Goal: Information Seeking & Learning: Check status

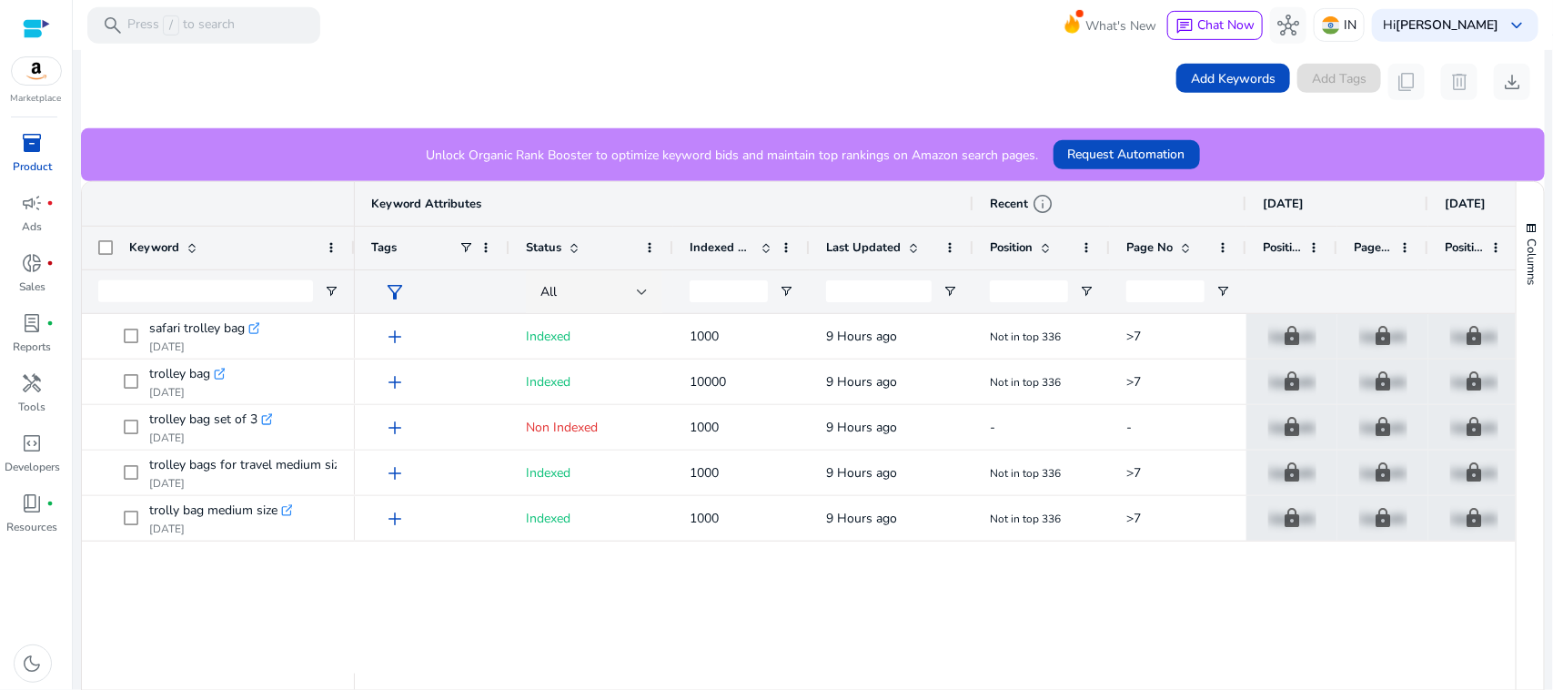
scroll to position [393, 0]
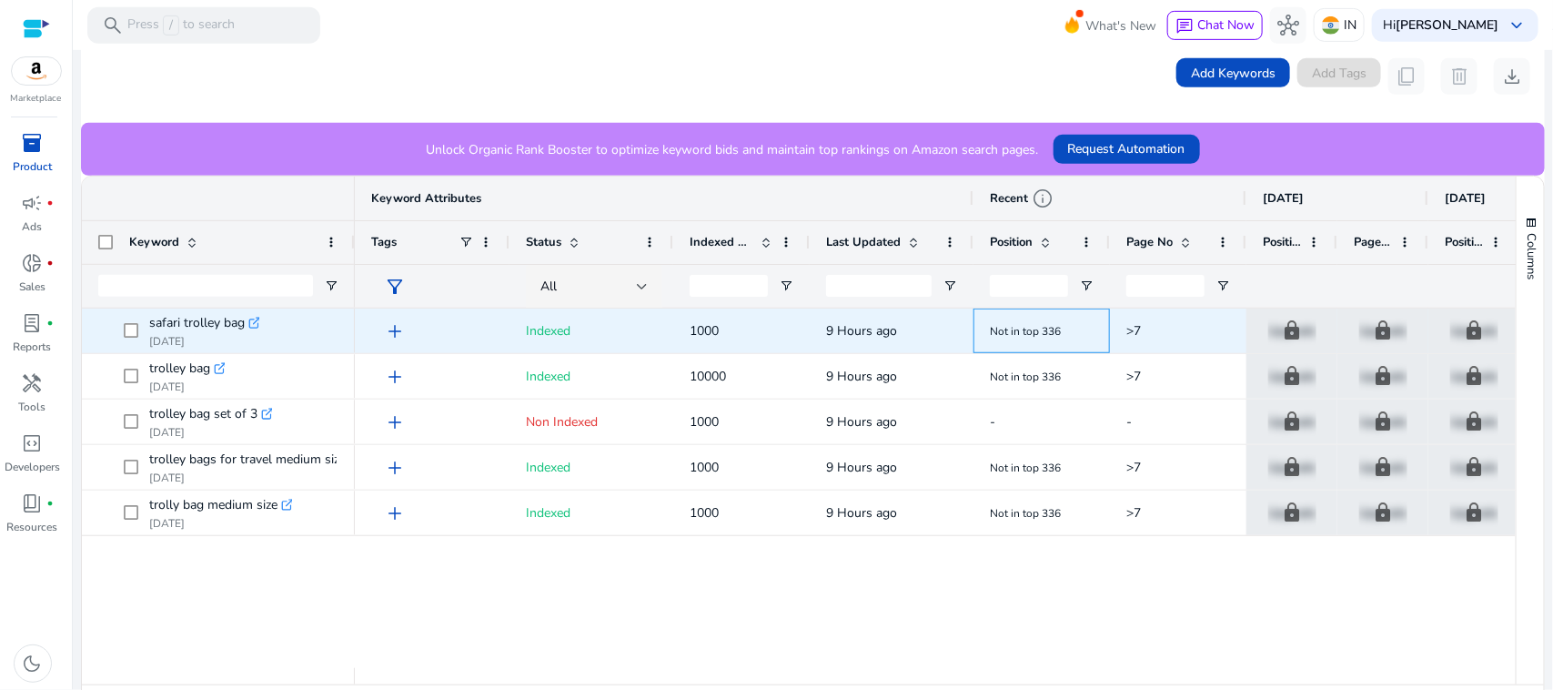
click at [1063, 338] on span "Not in top 336" at bounding box center [1042, 330] width 104 height 37
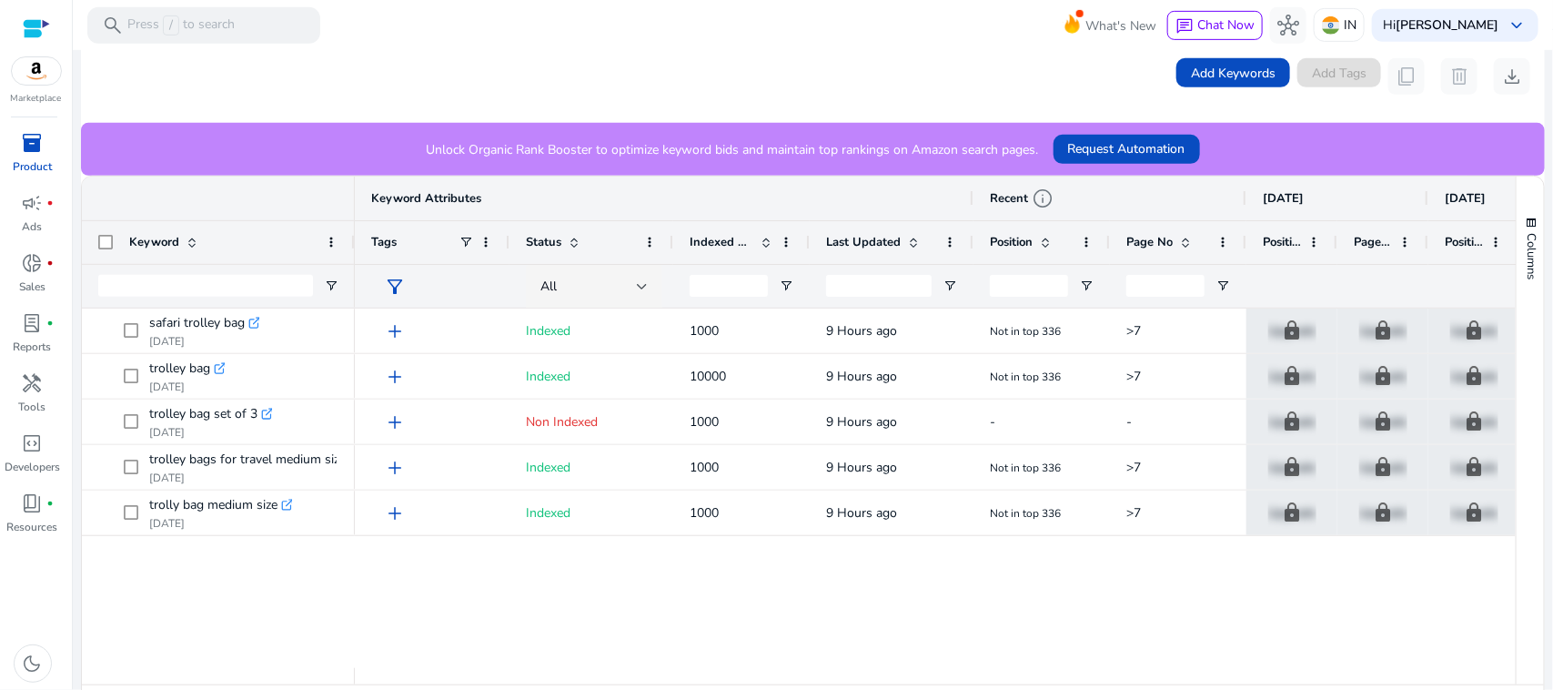
click at [1140, 578] on div "add Indexed 1000 9 Hours ago Not in top 336 >7 lock Upgrade lock Upgrade lock U…" at bounding box center [935, 488] width 1161 height 359
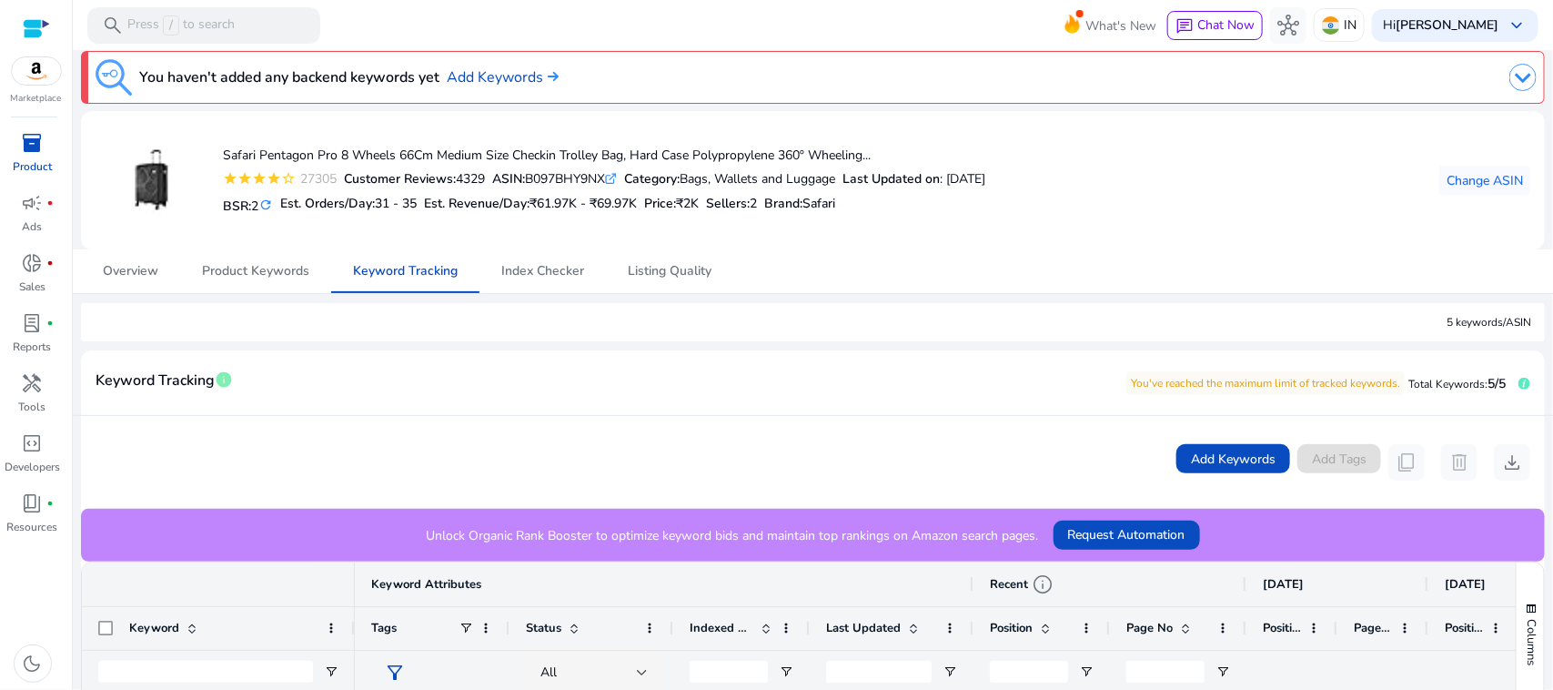
scroll to position [0, 0]
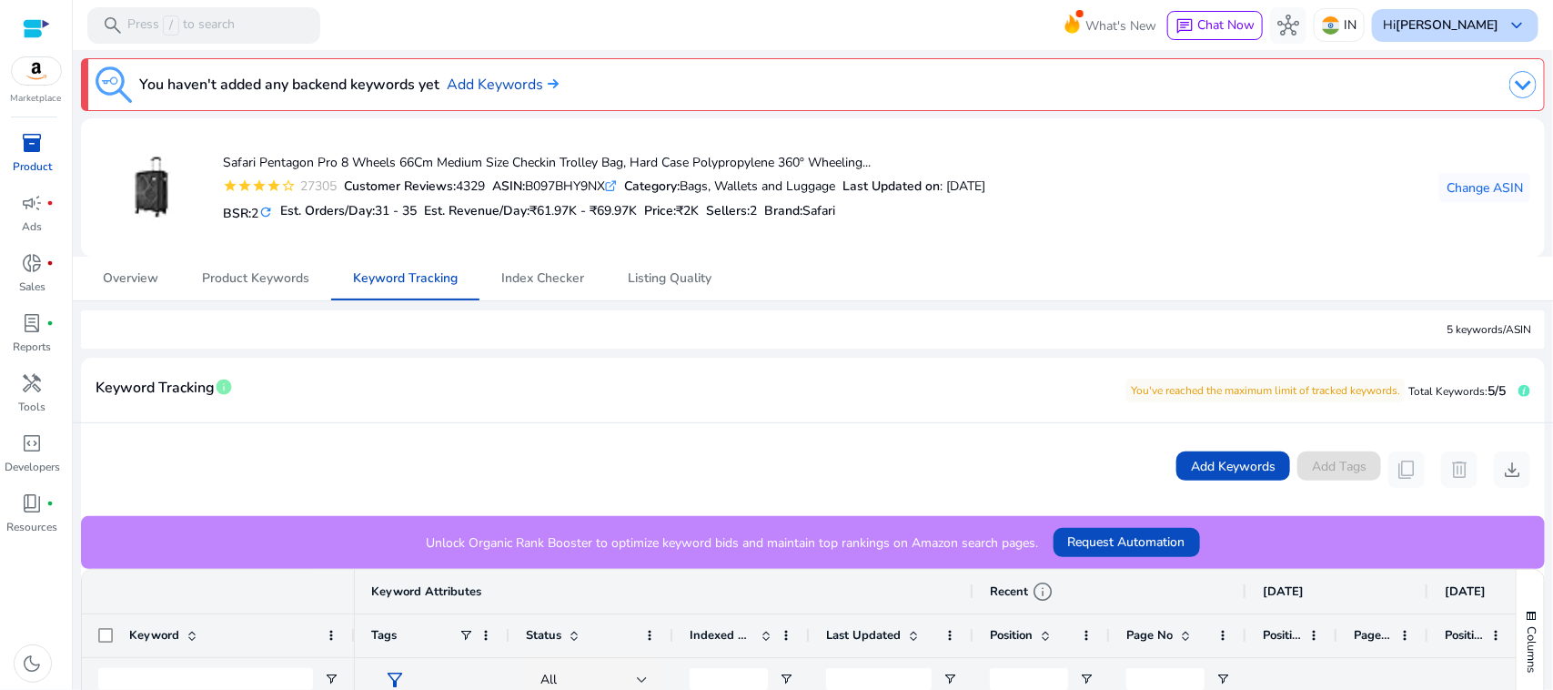
click at [1480, 12] on div "Hi [PERSON_NAME] keyboard_arrow_down" at bounding box center [1455, 25] width 167 height 33
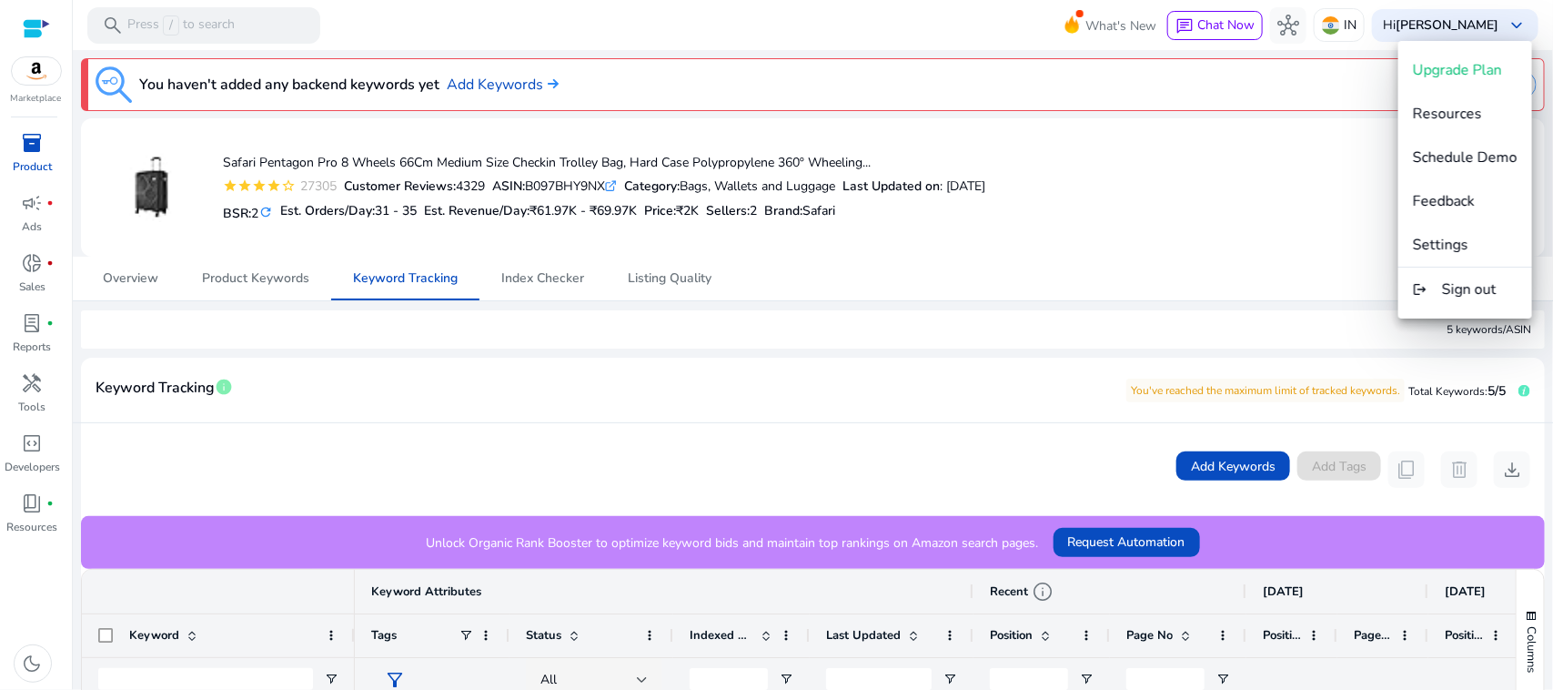
click at [1243, 198] on div at bounding box center [776, 345] width 1553 height 690
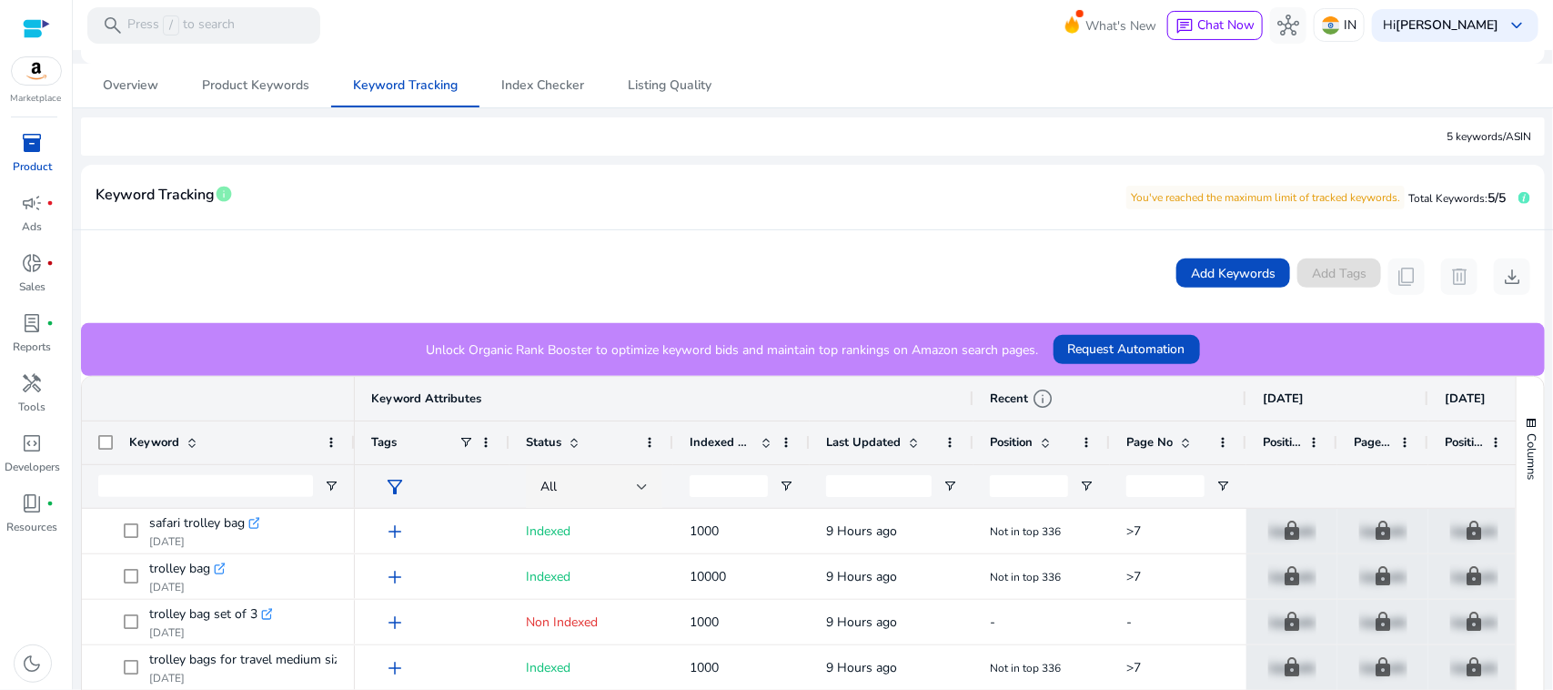
scroll to position [432, 0]
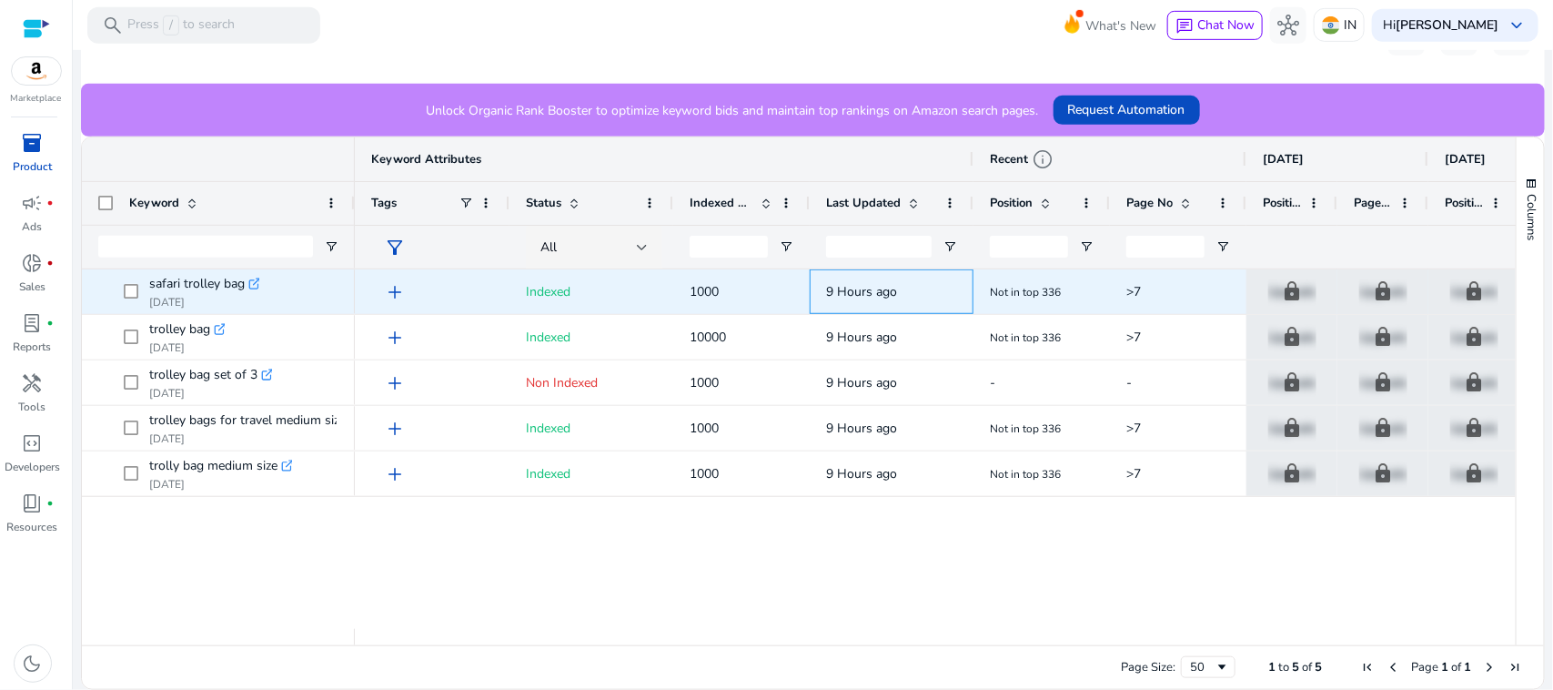
click at [972, 293] on div "9 Hours ago" at bounding box center [892, 291] width 164 height 45
click at [1047, 285] on span "Not in top 336" at bounding box center [1025, 292] width 71 height 15
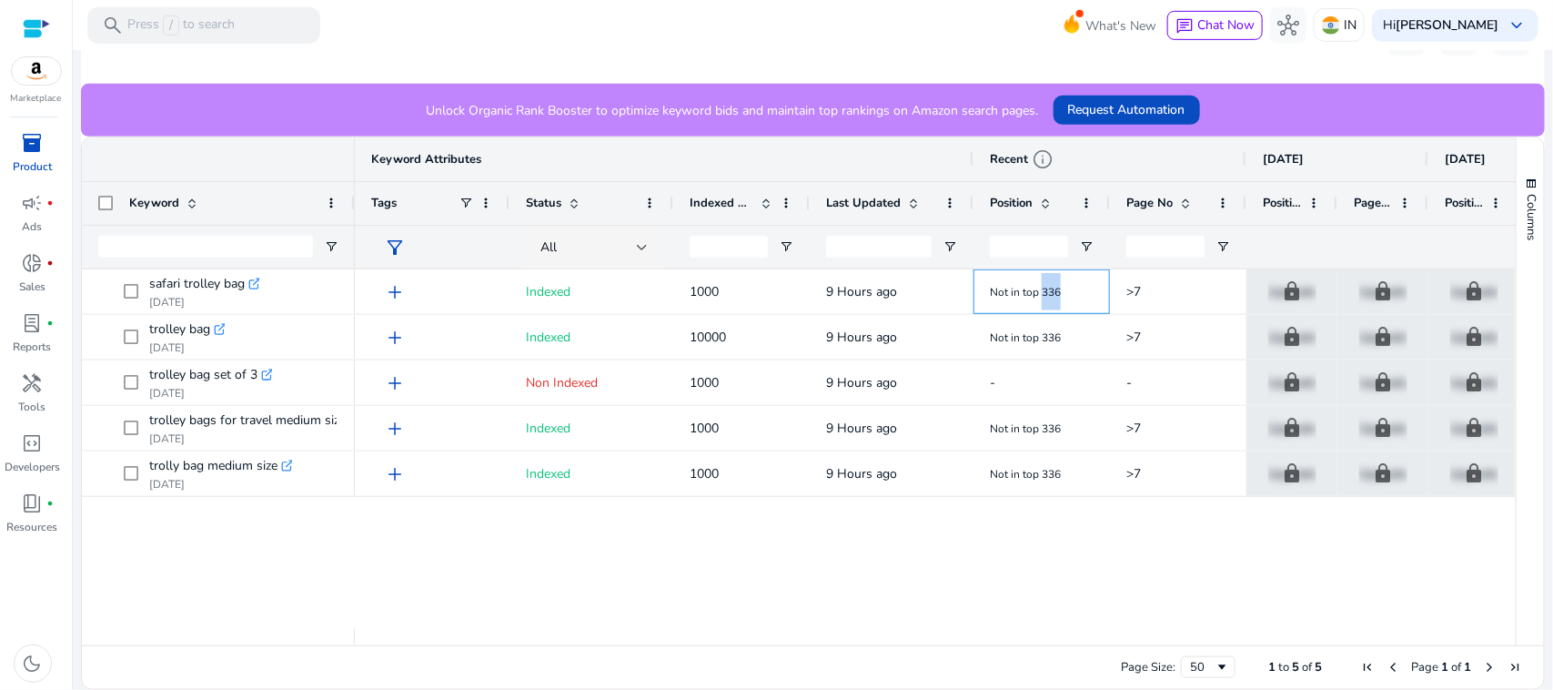
scroll to position [0, 0]
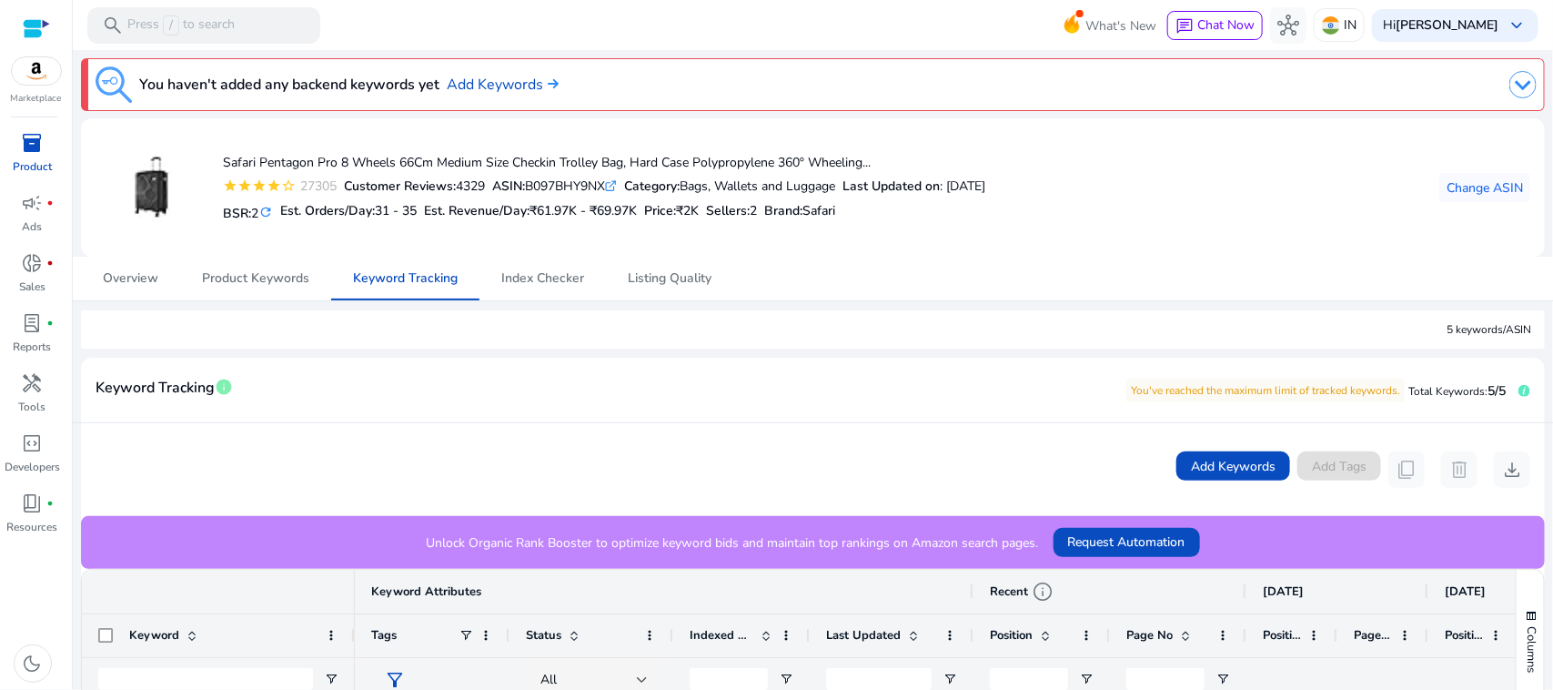
click at [252, 214] on h5 "BSR: 2 refresh" at bounding box center [248, 212] width 50 height 20
click at [399, 211] on span "31 - 35" at bounding box center [396, 210] width 42 height 17
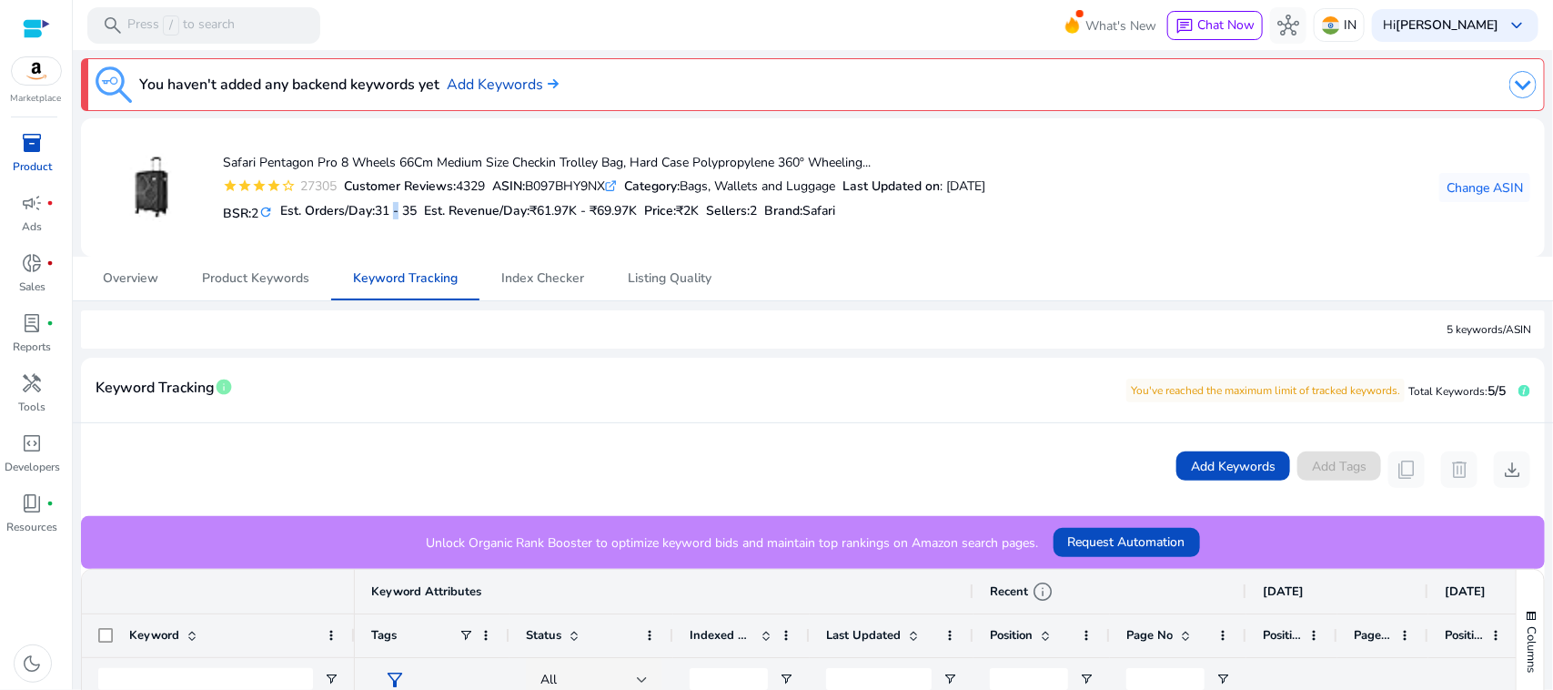
scroll to position [432, 0]
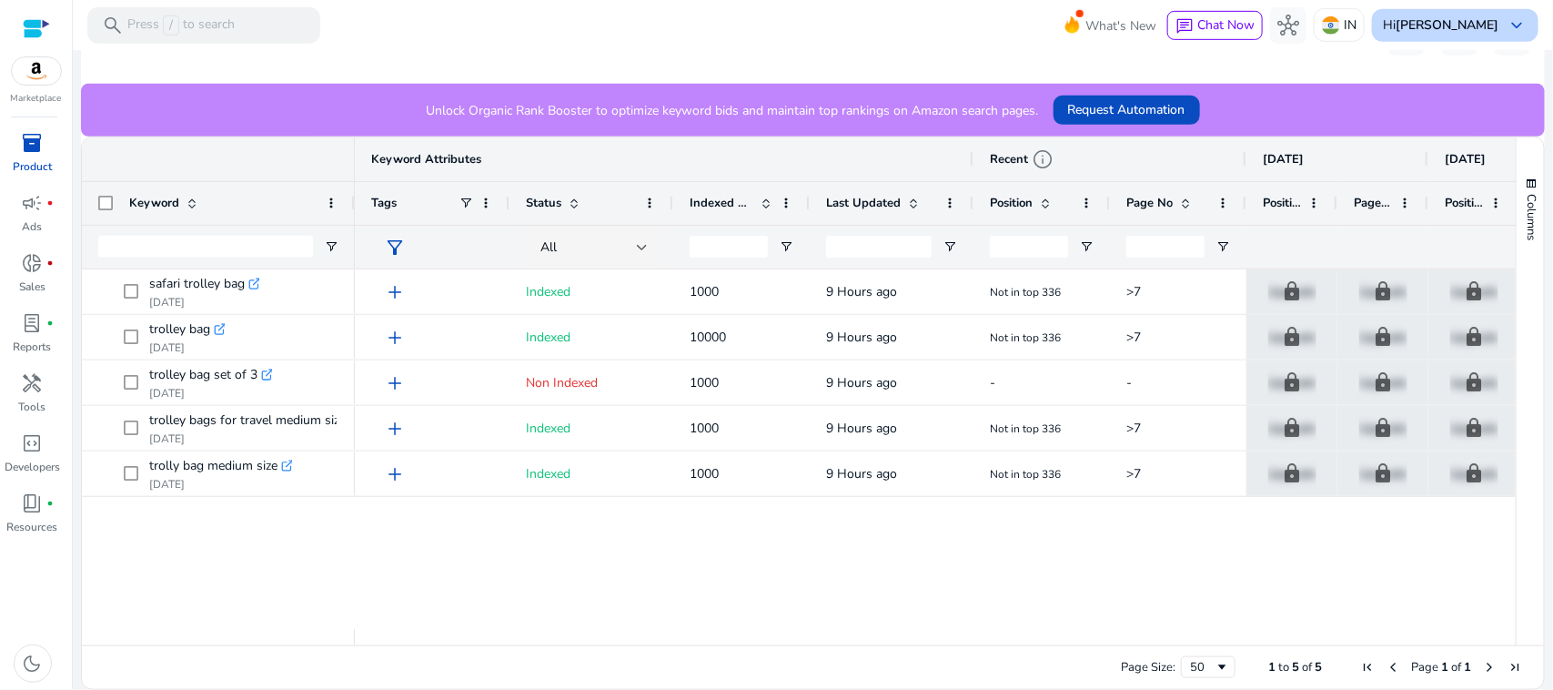
click at [1471, 24] on b "[PERSON_NAME]" at bounding box center [1447, 24] width 103 height 17
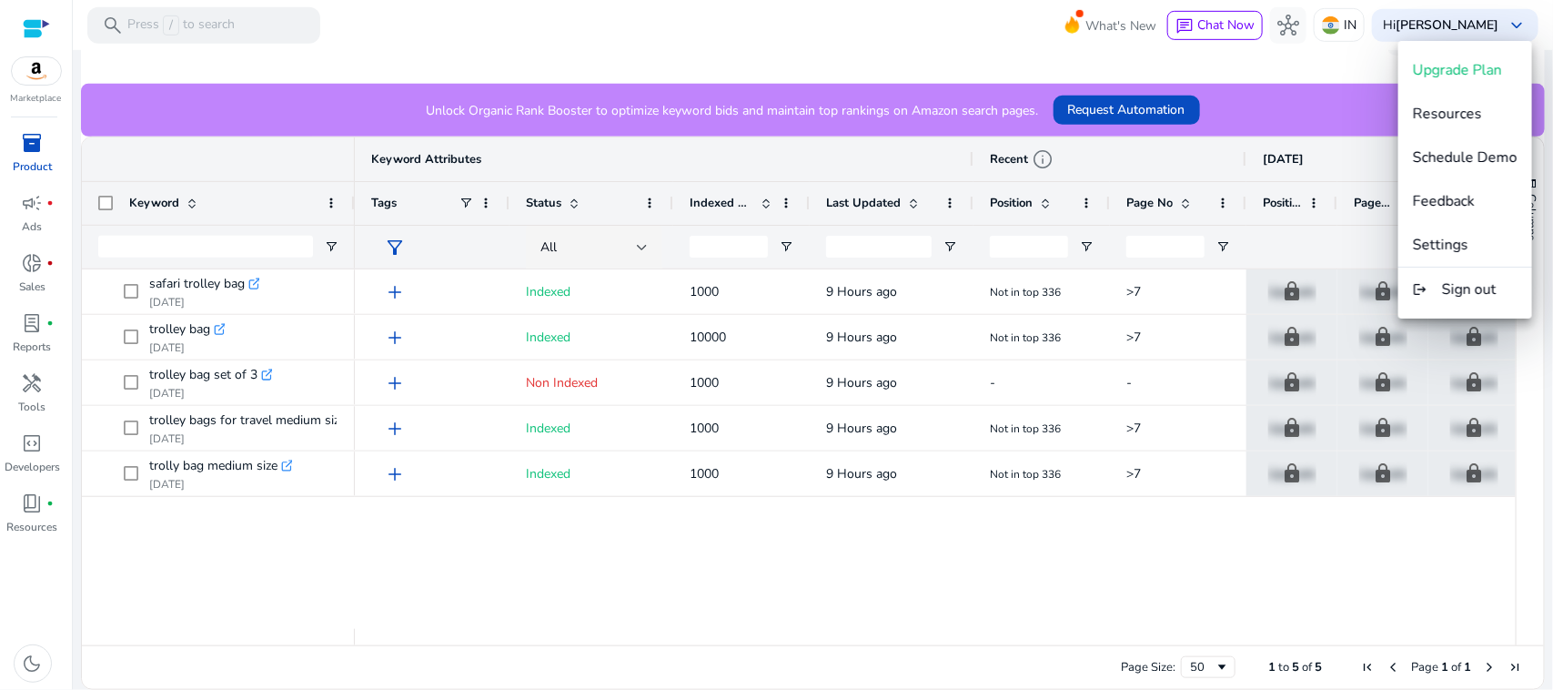
click at [1321, 556] on div at bounding box center [776, 345] width 1553 height 690
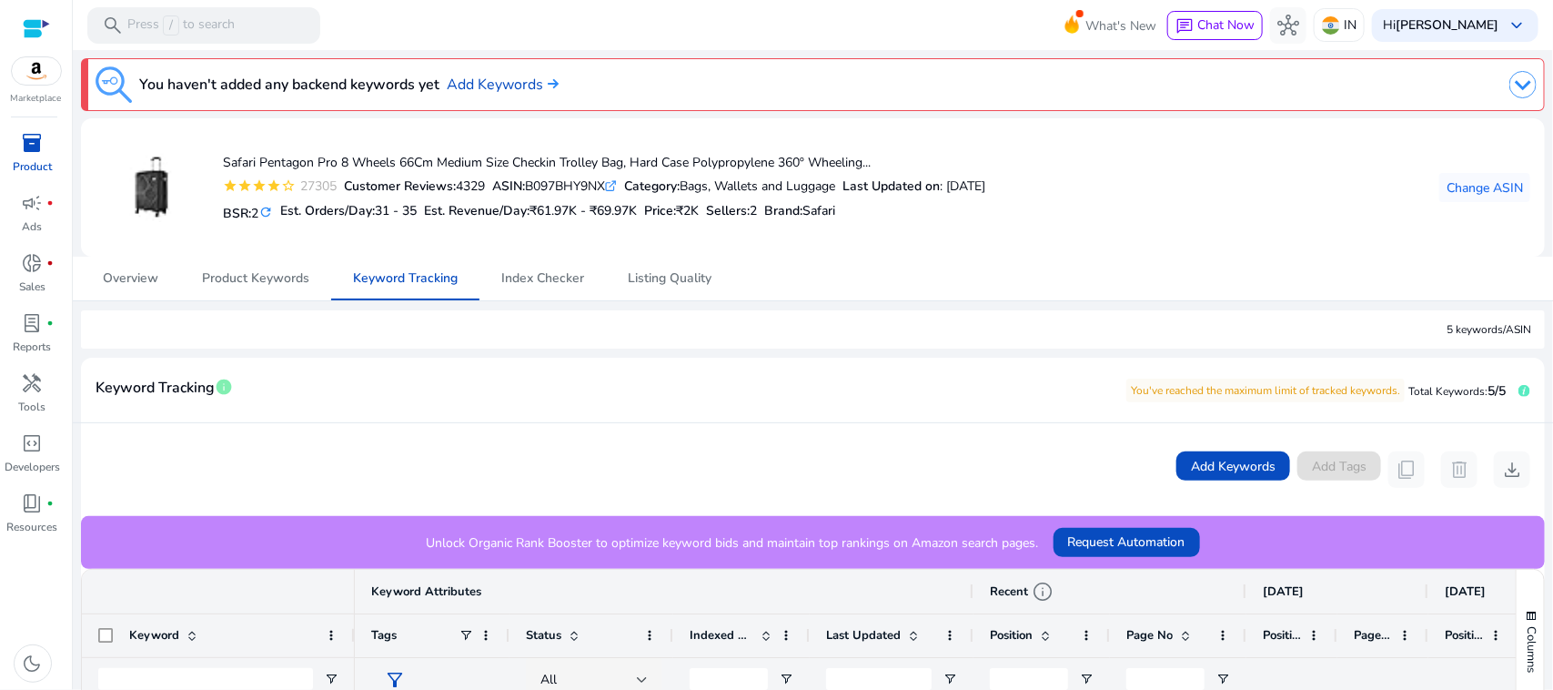
scroll to position [210, 0]
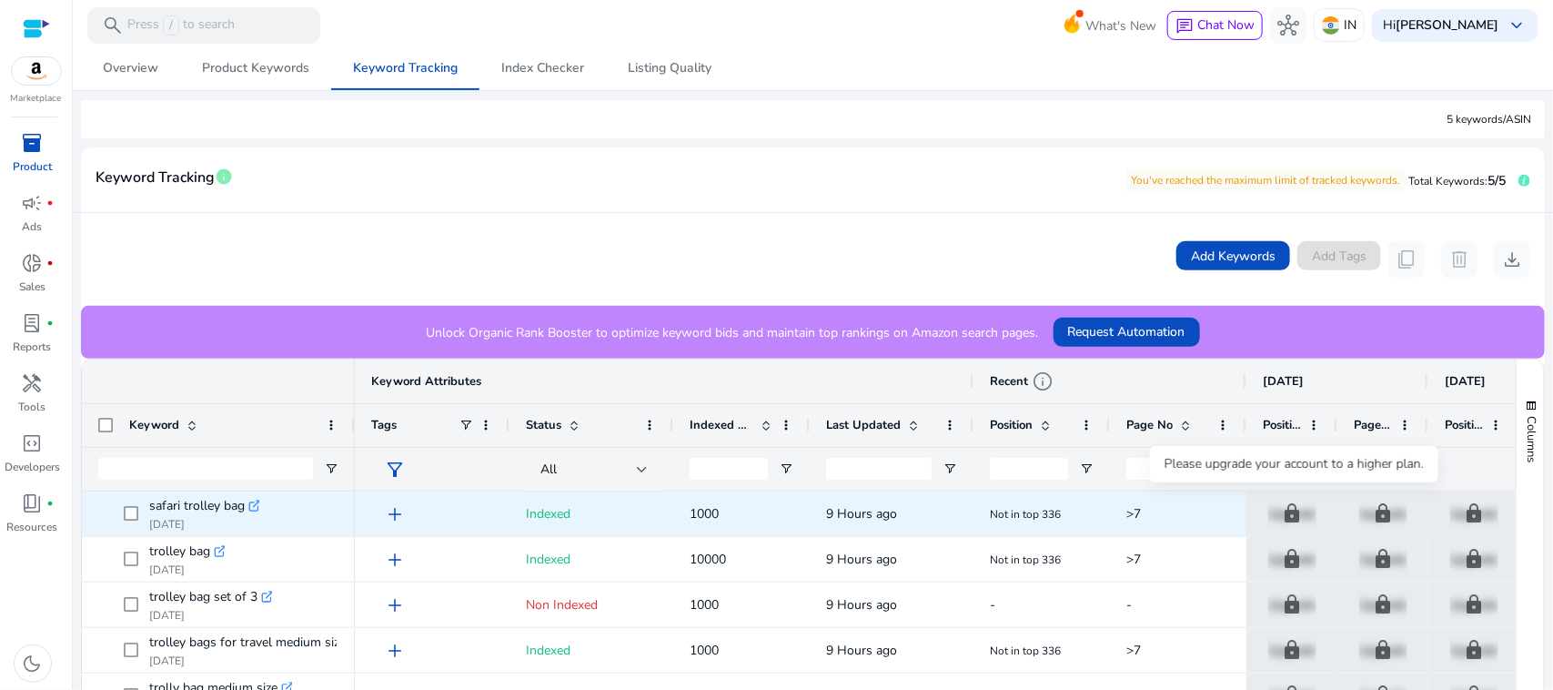
click at [1272, 514] on p "Upgrade" at bounding box center [1293, 513] width 48 height 37
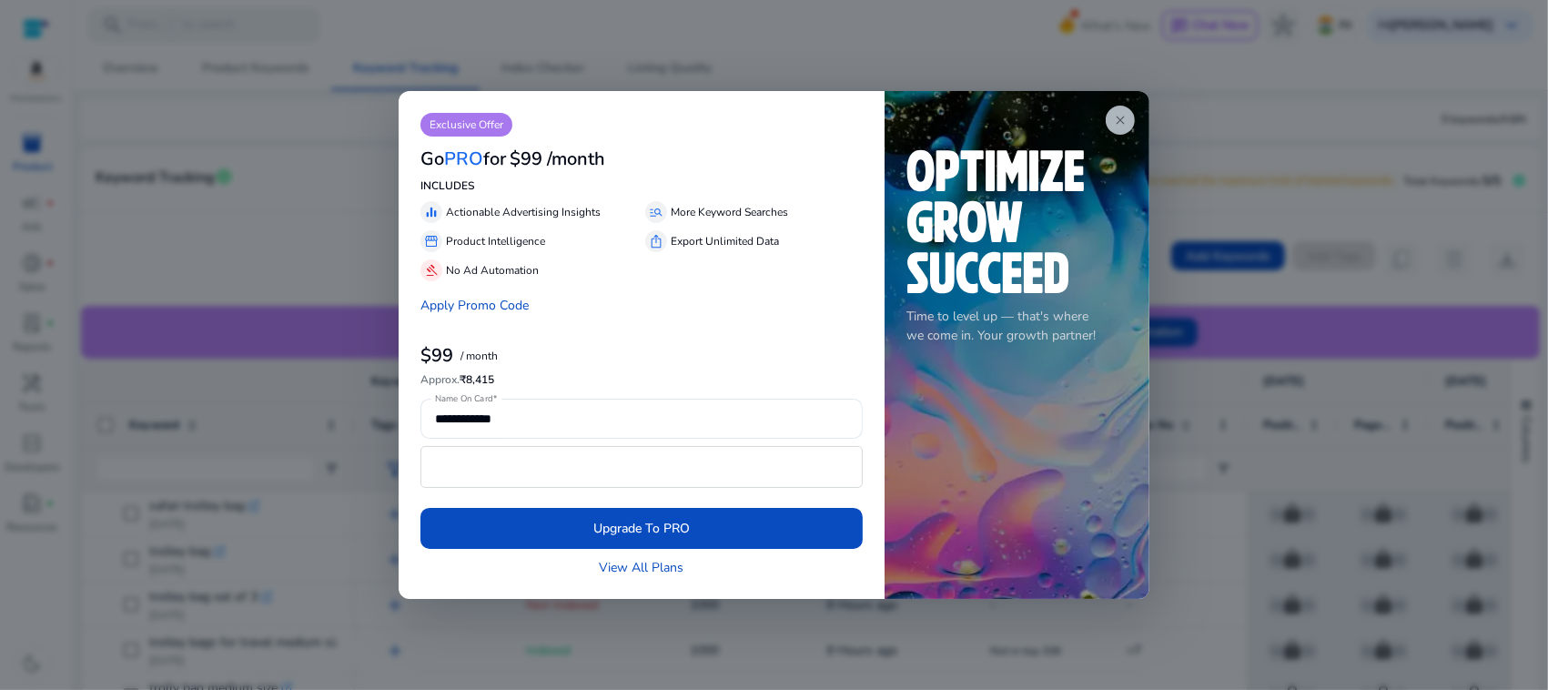
click at [1119, 120] on span "close" at bounding box center [1120, 120] width 15 height 15
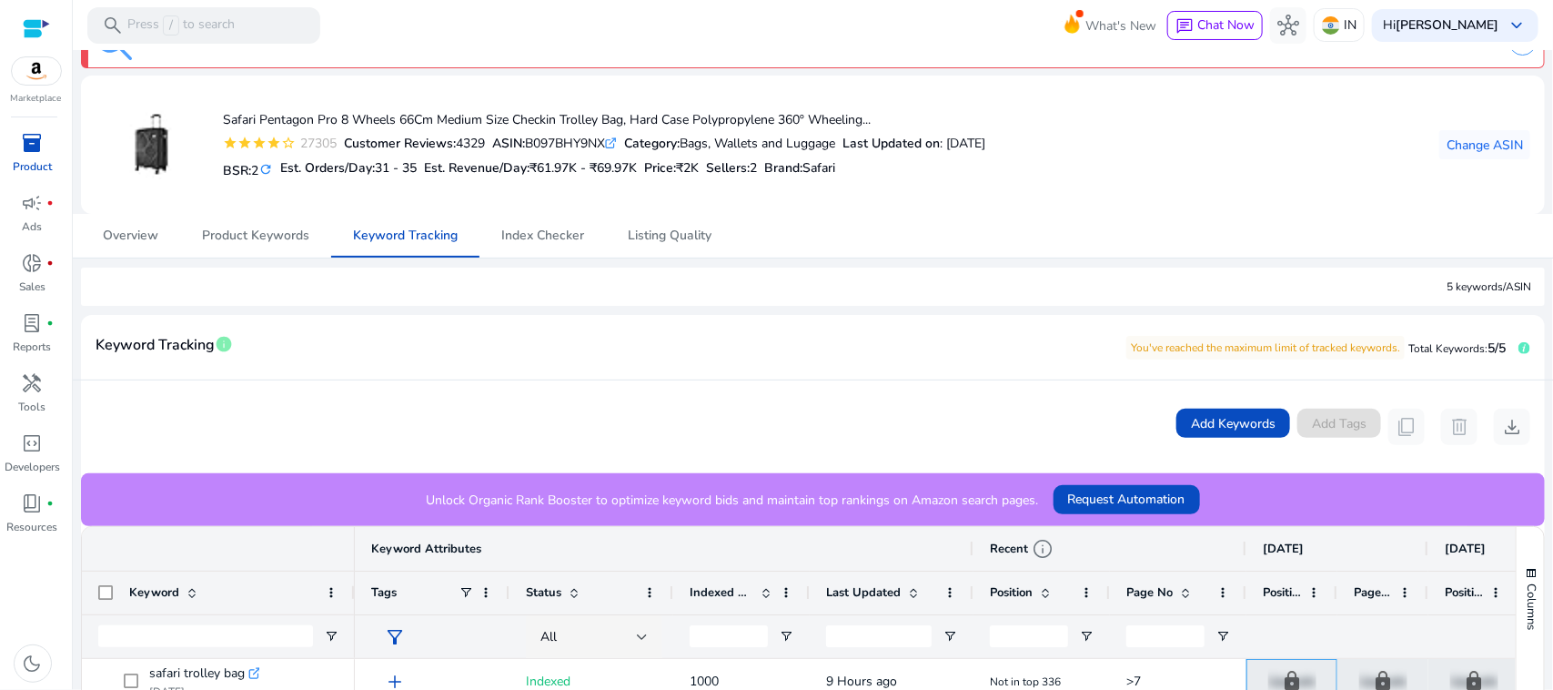
scroll to position [0, 0]
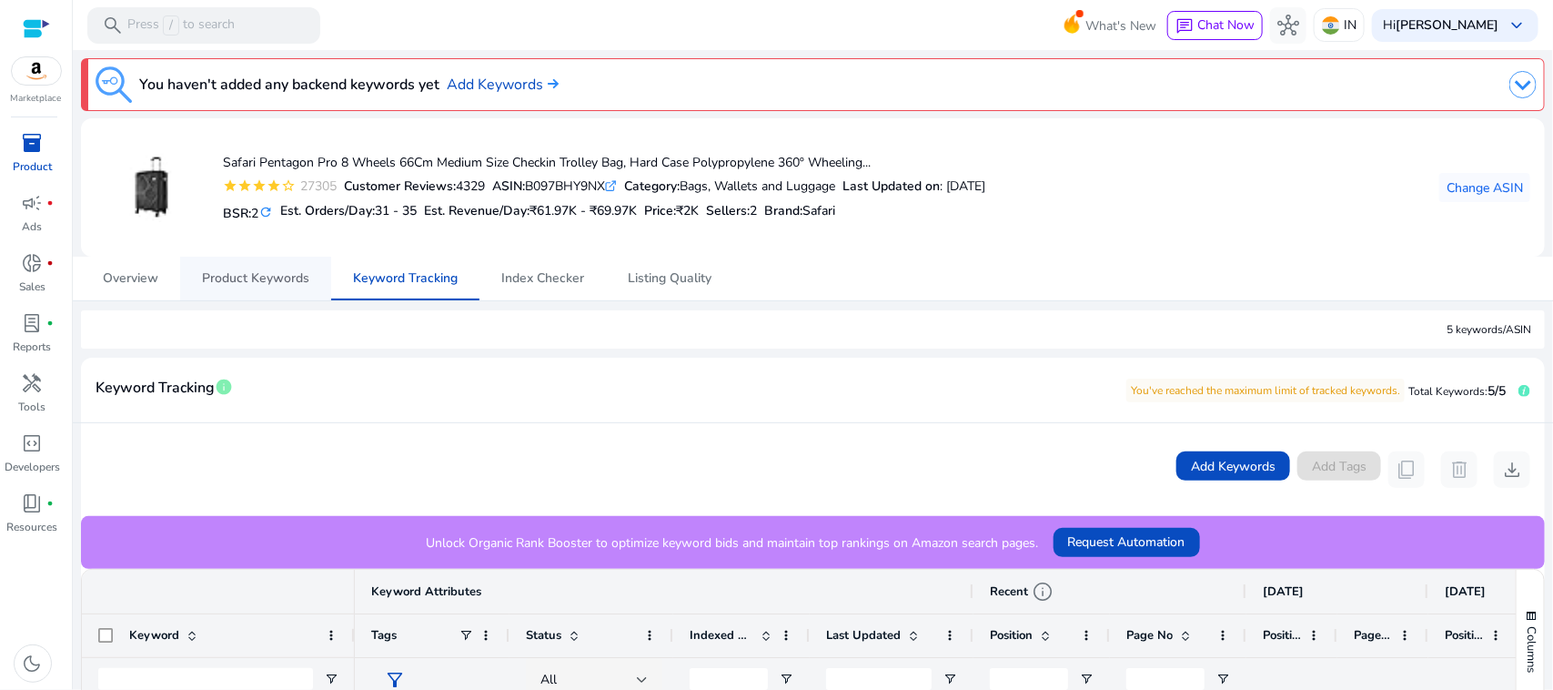
click at [287, 288] on span "Product Keywords" at bounding box center [255, 279] width 107 height 44
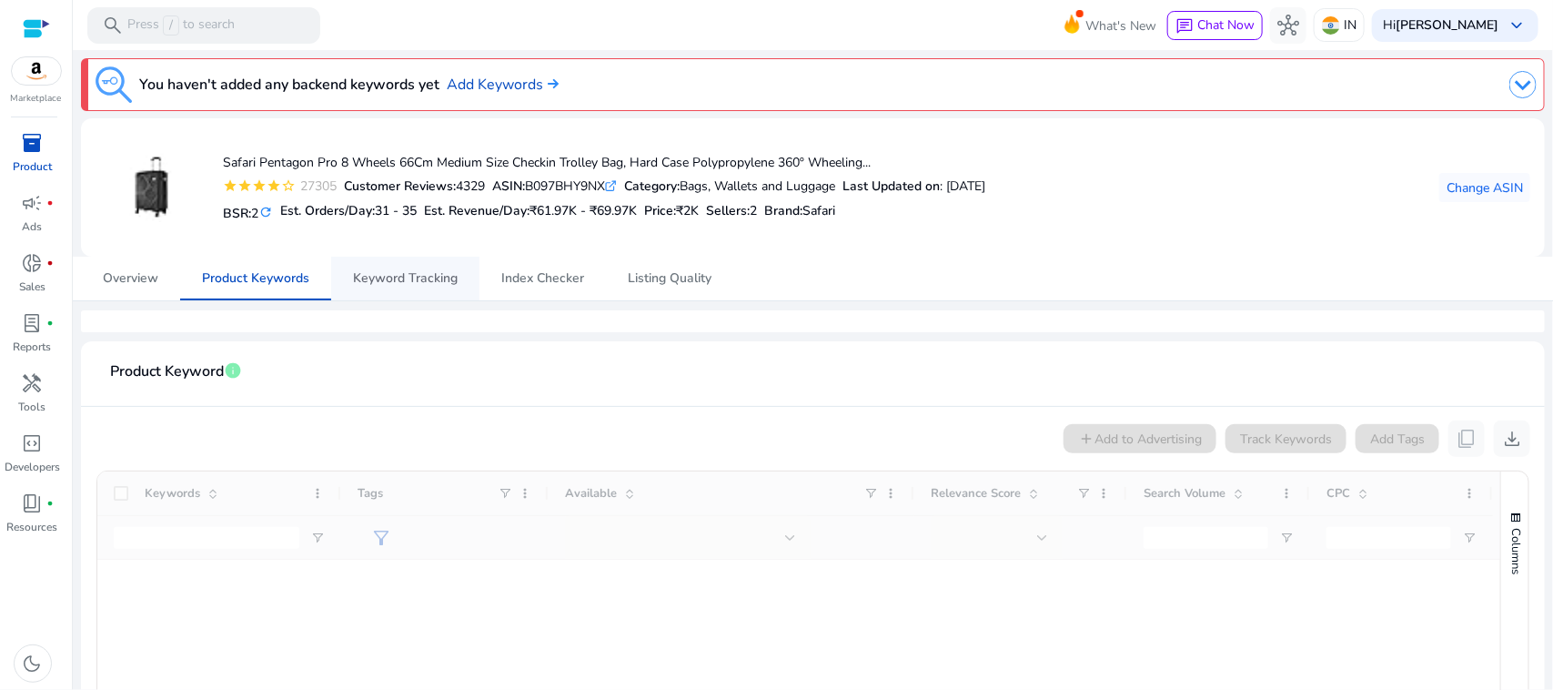
click at [440, 278] on span "Keyword Tracking" at bounding box center [405, 278] width 105 height 13
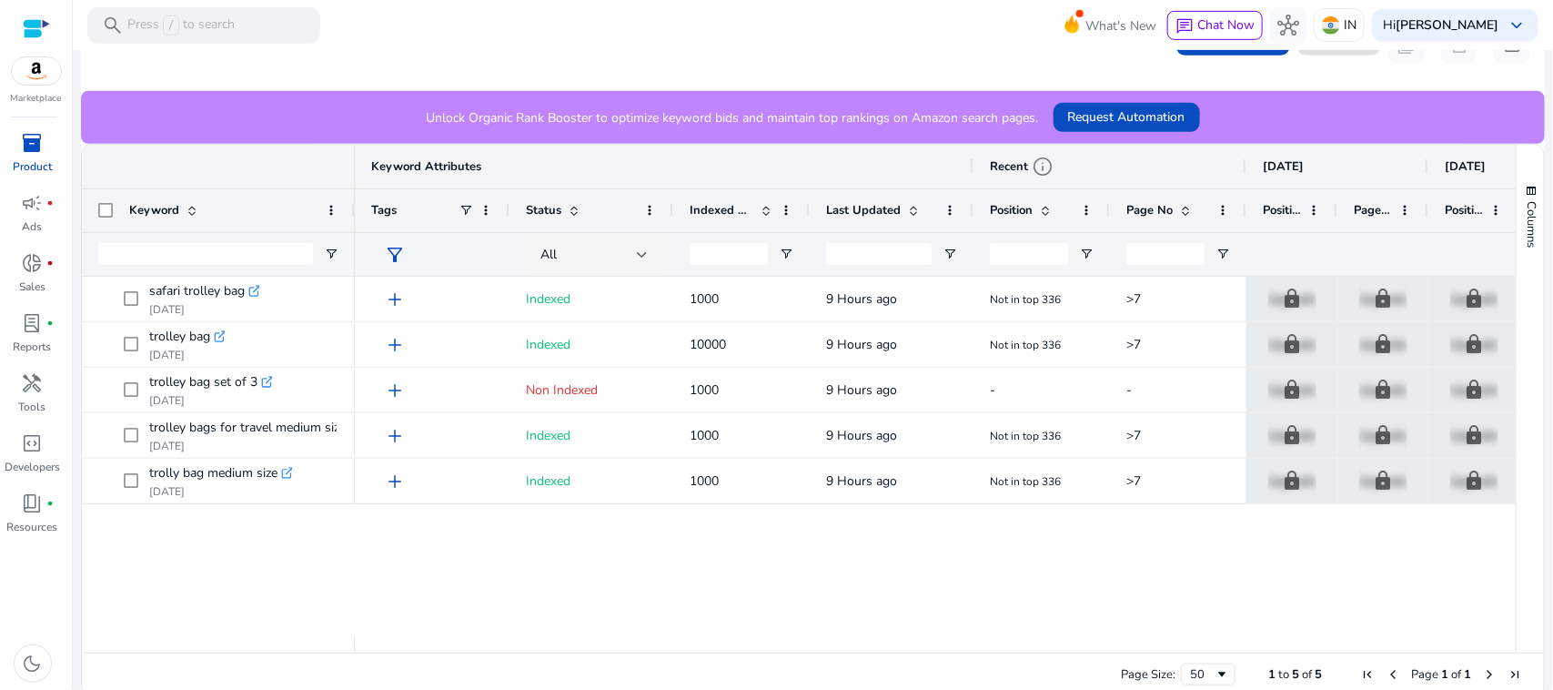
scroll to position [432, 0]
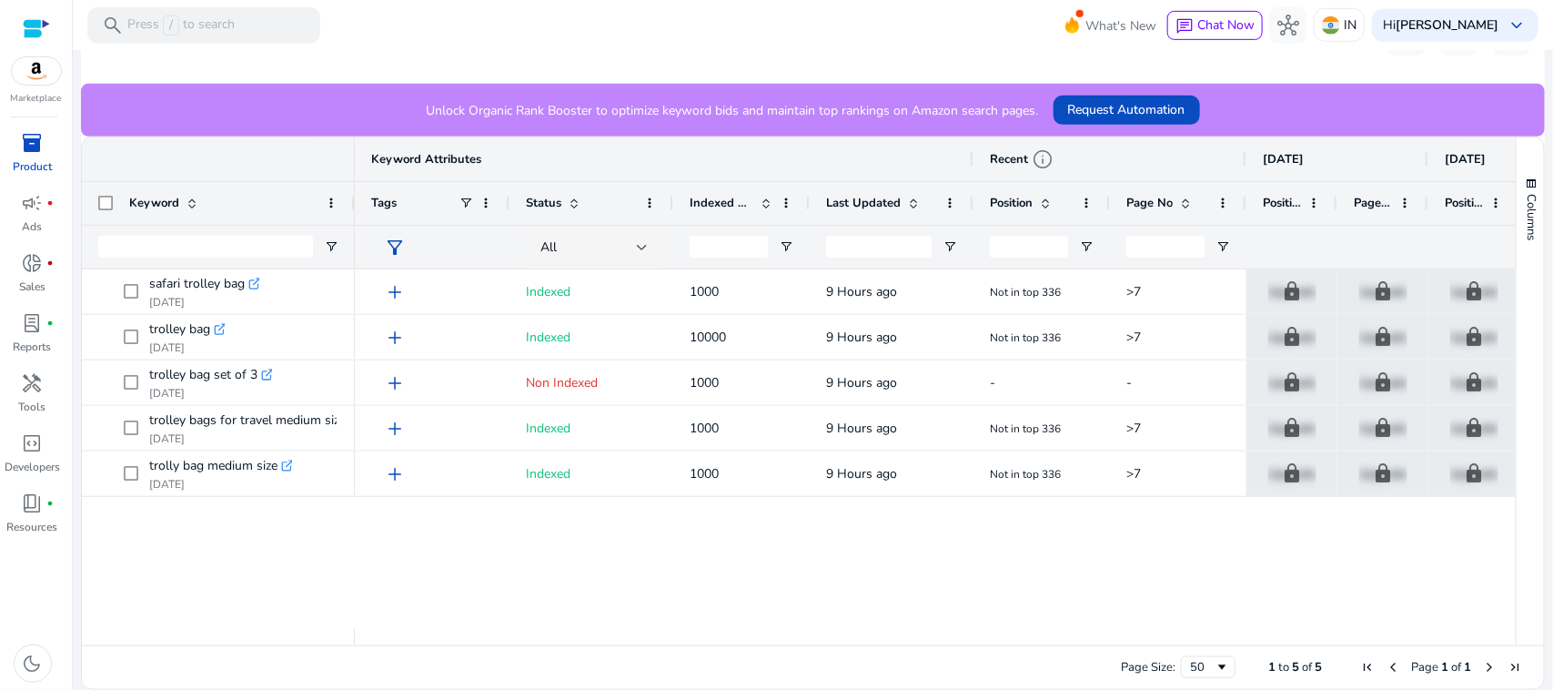
click at [984, 646] on div "Page Size: 50 1 to 5 of 5 Page 1 of 1" at bounding box center [813, 667] width 1462 height 44
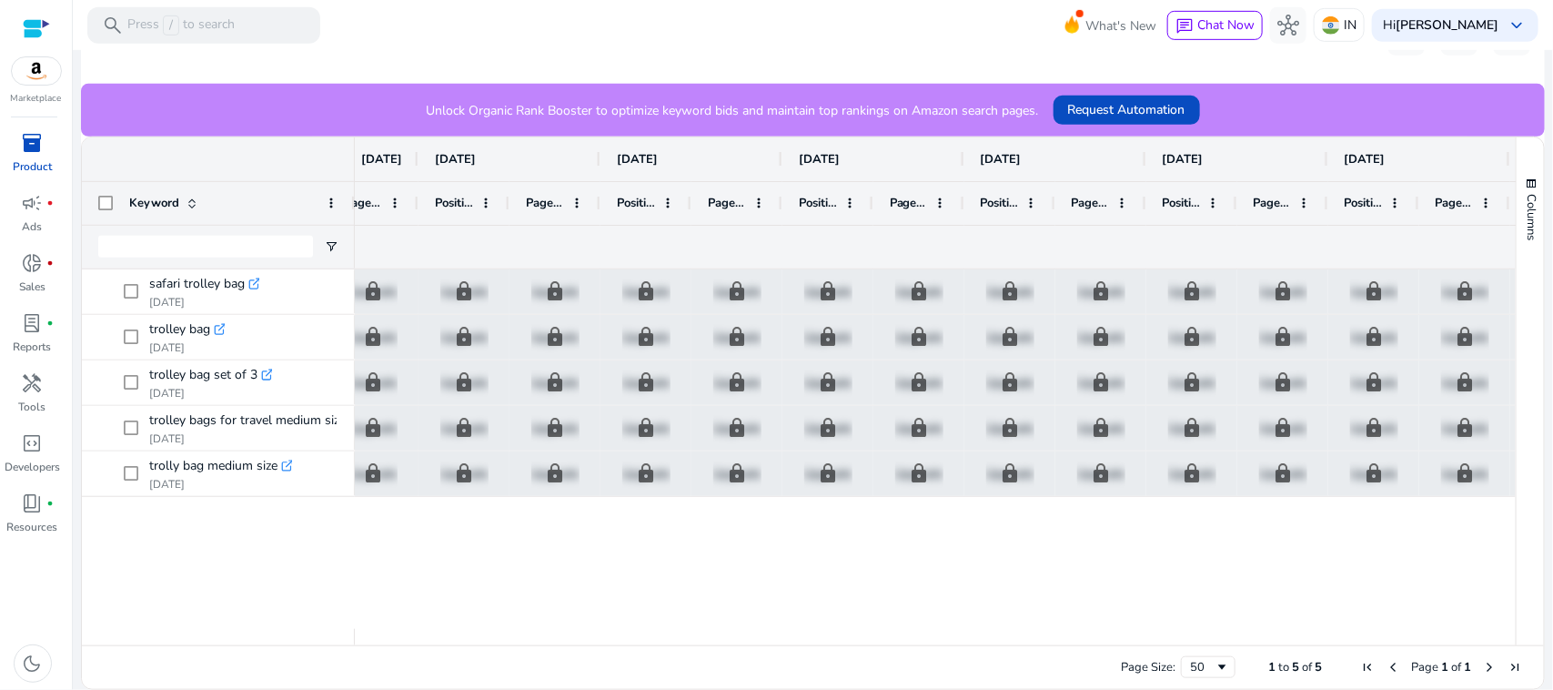
scroll to position [0, 1193]
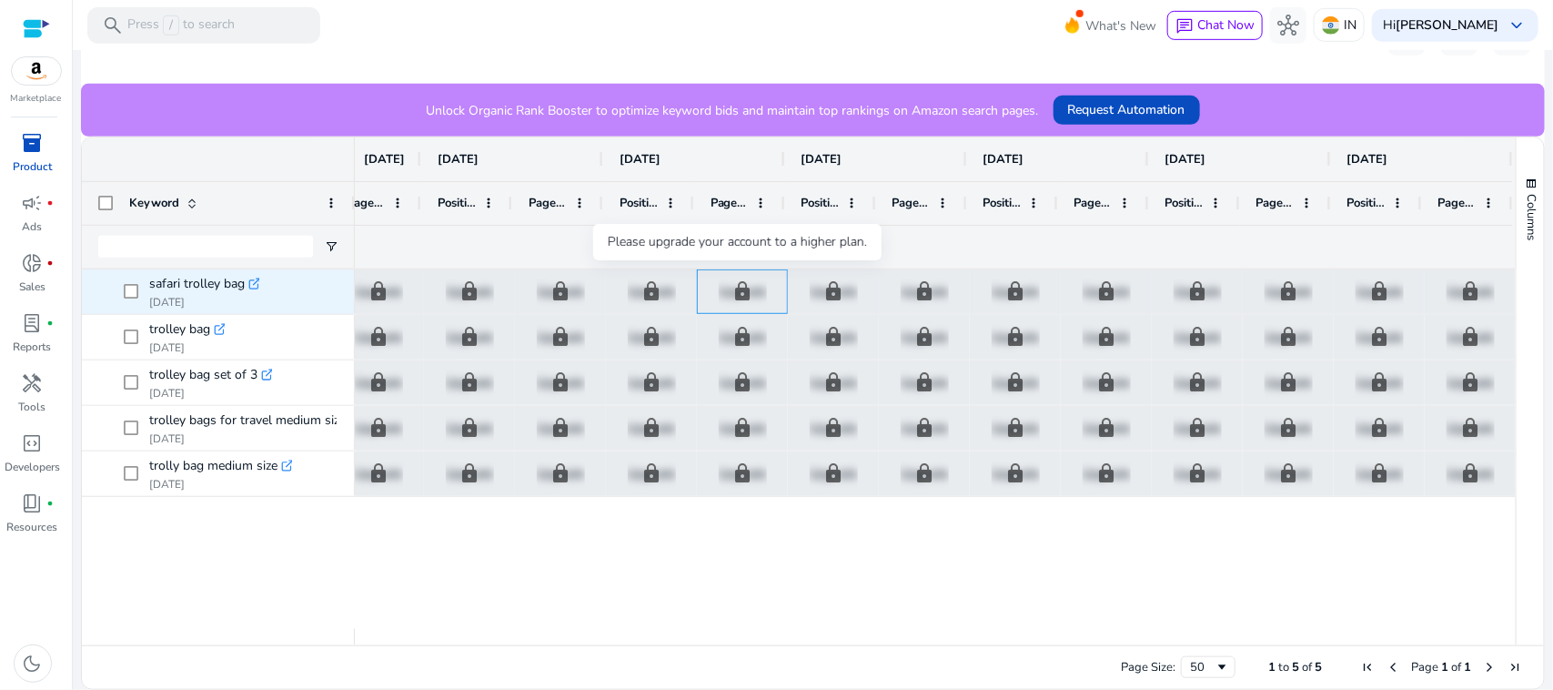
click at [744, 283] on p "Upgrade" at bounding box center [743, 291] width 48 height 37
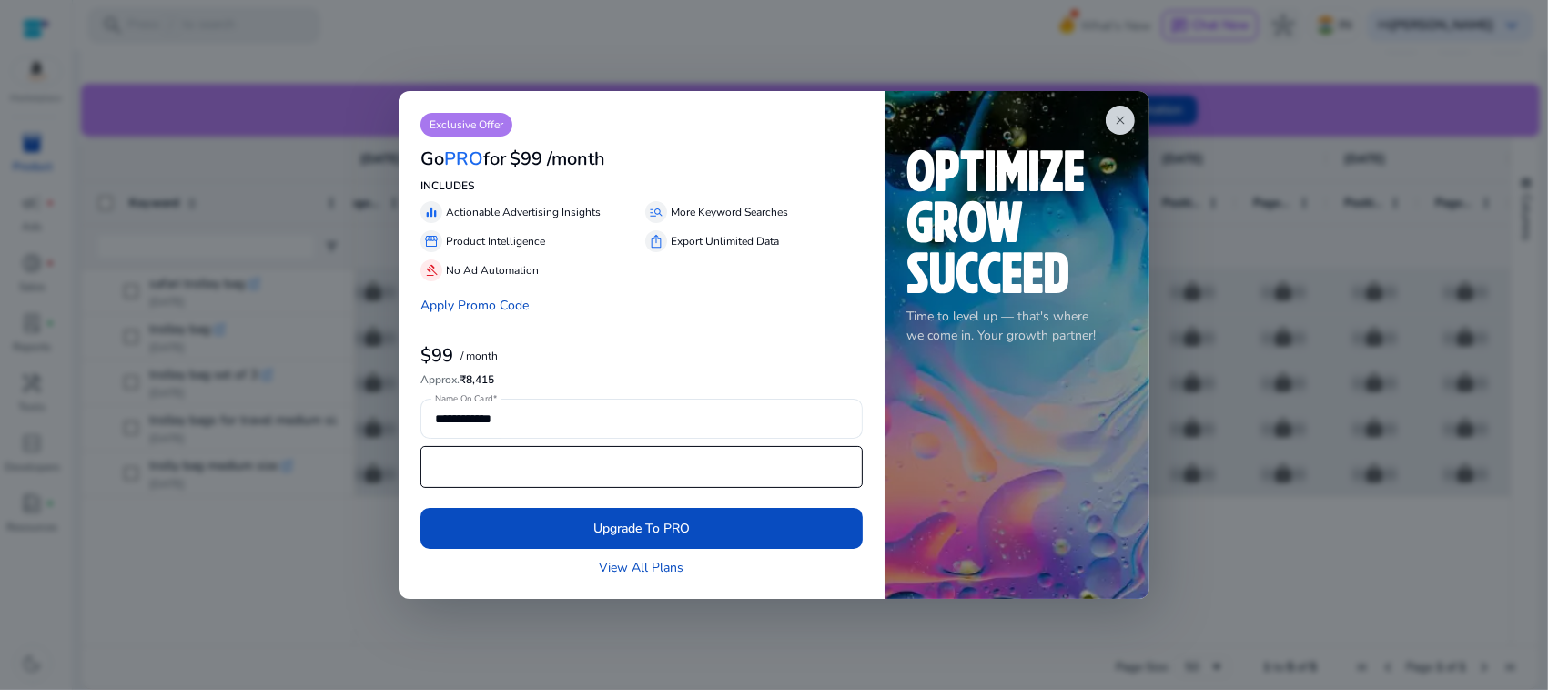
click at [564, 484] on iframe at bounding box center [641, 467] width 422 height 36
click at [1117, 105] on div "close Time to level up — that's where we come in. Your growth partner!" at bounding box center [1017, 345] width 265 height 509
click at [1118, 109] on app-icon "close" at bounding box center [1120, 120] width 29 height 29
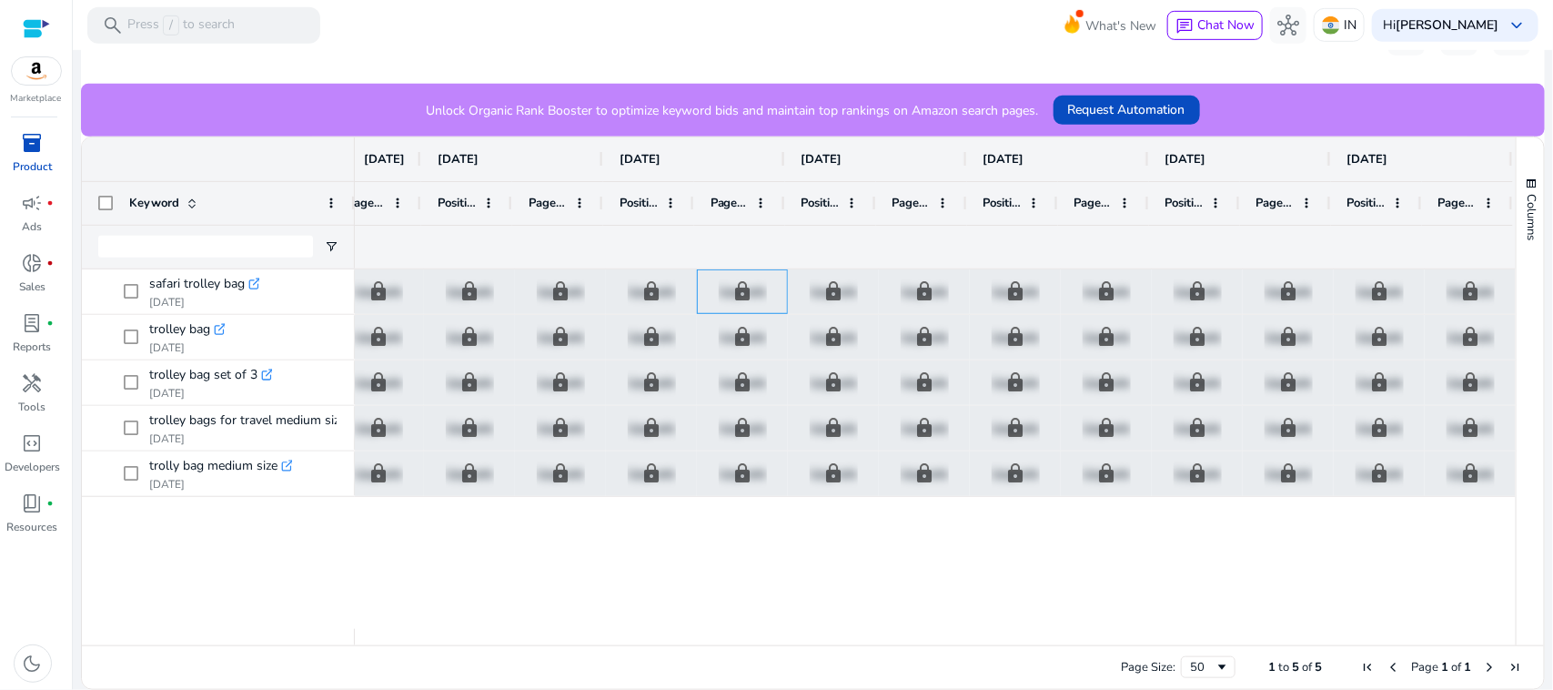
scroll to position [0, 0]
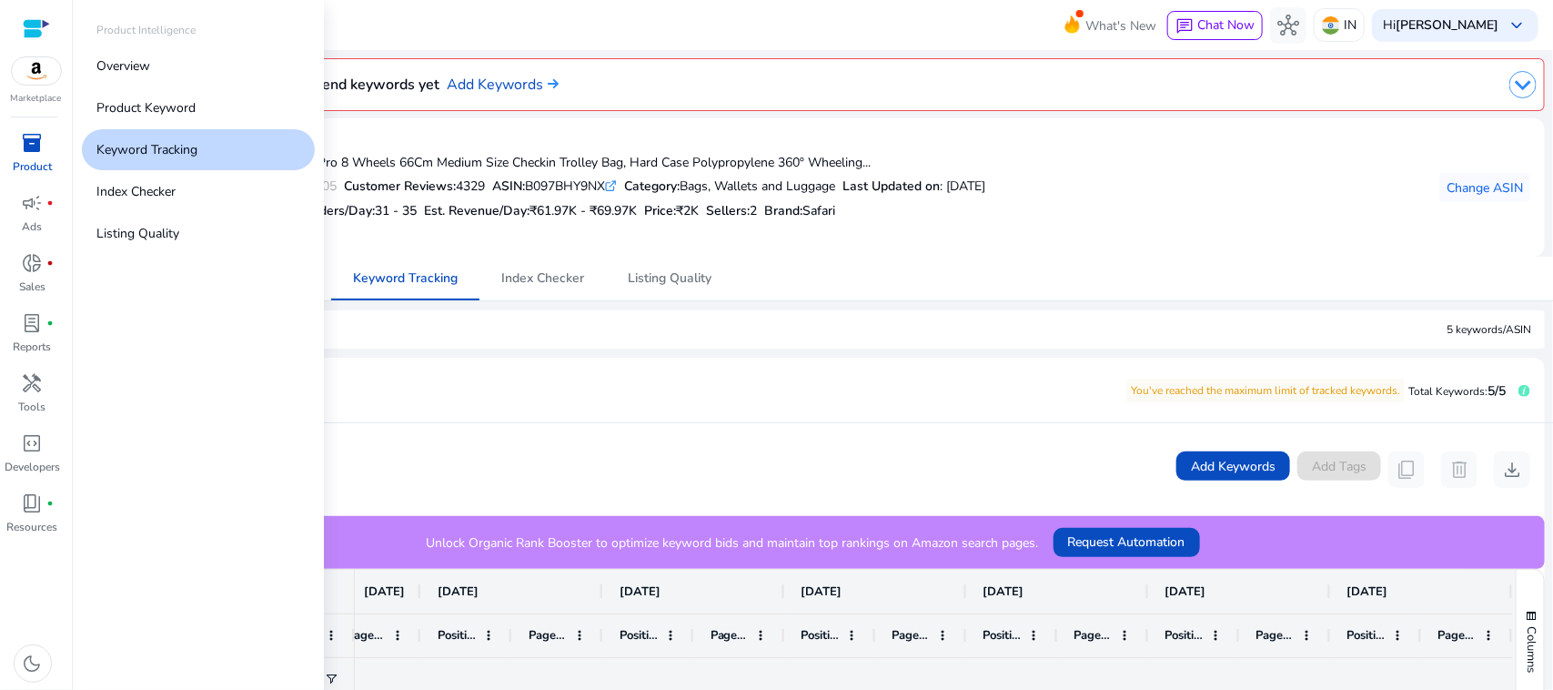
click at [62, 156] on link "inventory_2 Product" at bounding box center [32, 158] width 65 height 60
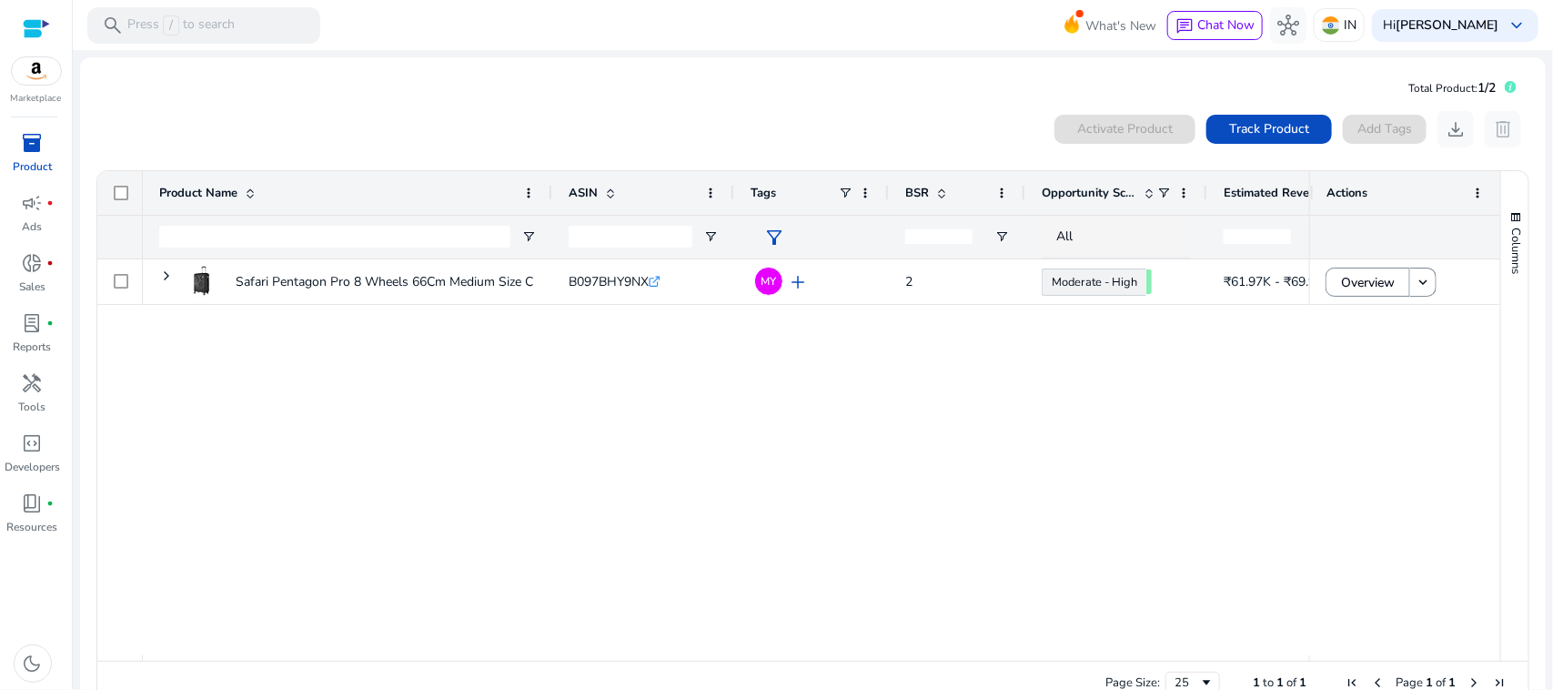
click at [33, 141] on span "inventory_2" at bounding box center [33, 143] width 22 height 22
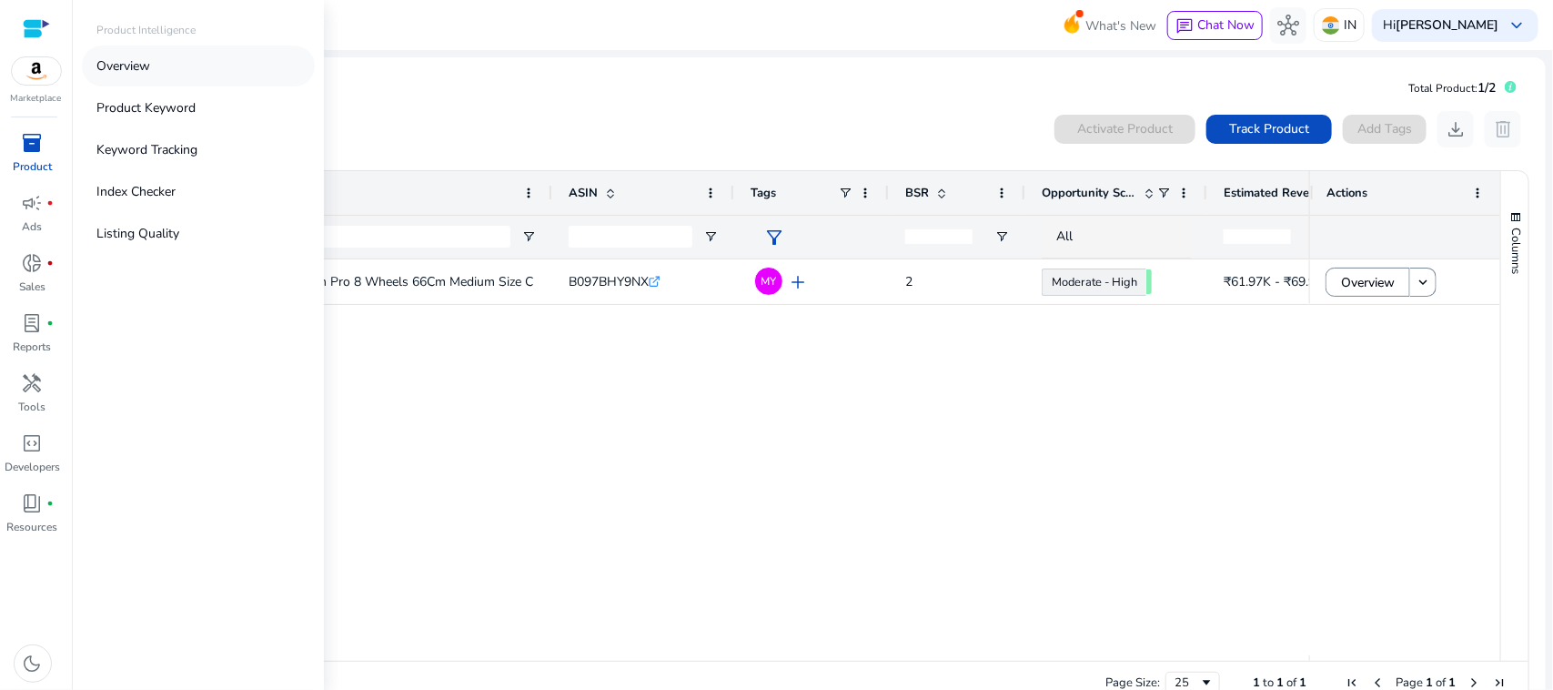
click at [196, 46] on link "Overview" at bounding box center [198, 66] width 233 height 41
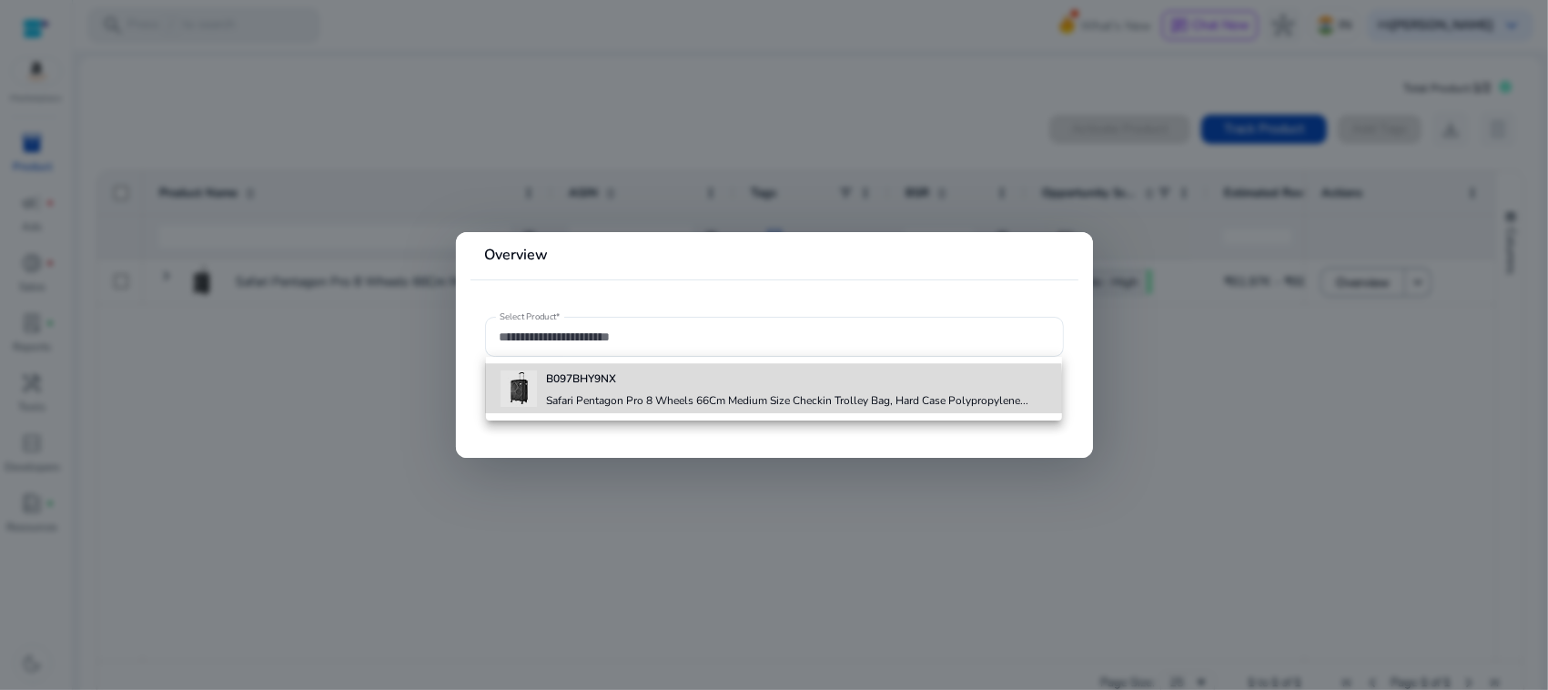
click at [656, 398] on h4 "Safari Pentagon Pro 8 Wheels 66Cm Medium Size Checkin Trolley Bag, Hard Case Po…" at bounding box center [787, 400] width 482 height 15
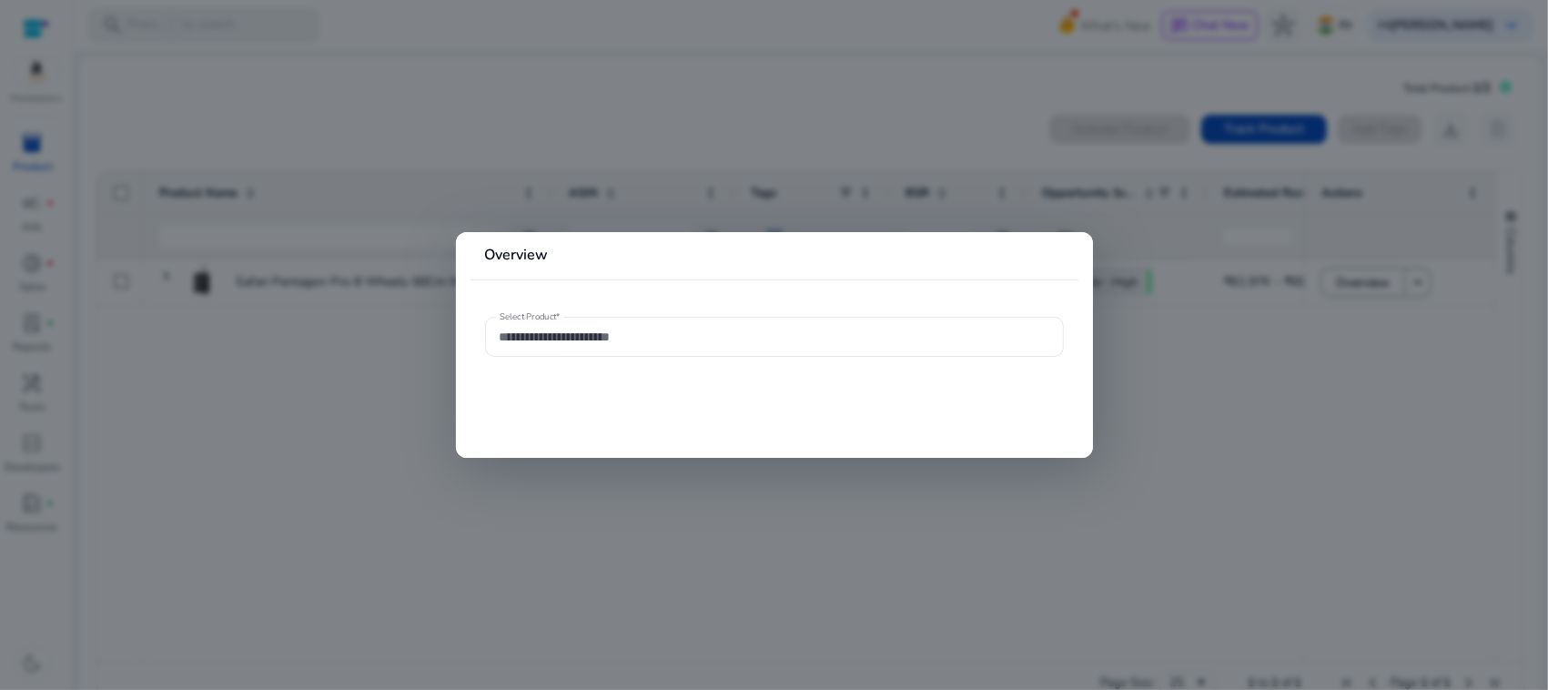
type input "**********"
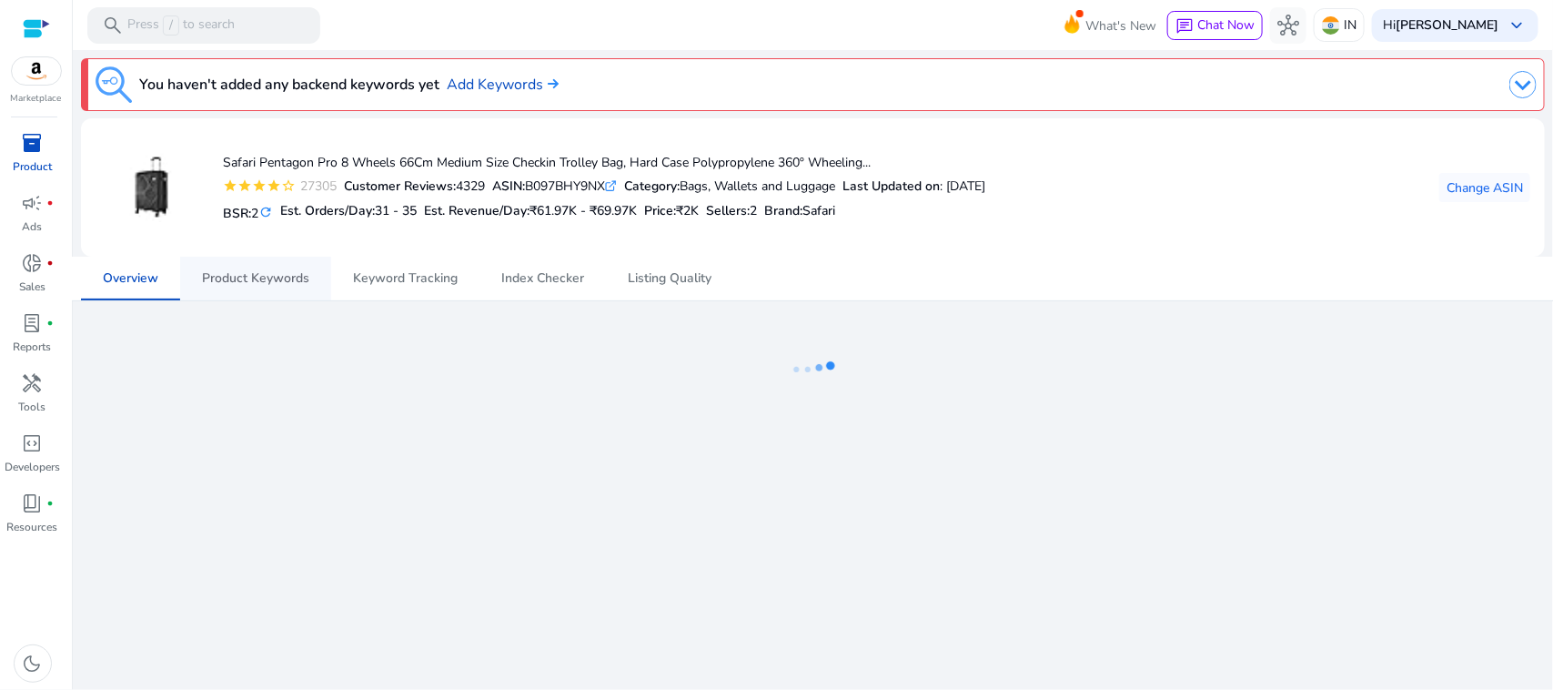
click at [233, 275] on span "Product Keywords" at bounding box center [255, 278] width 107 height 13
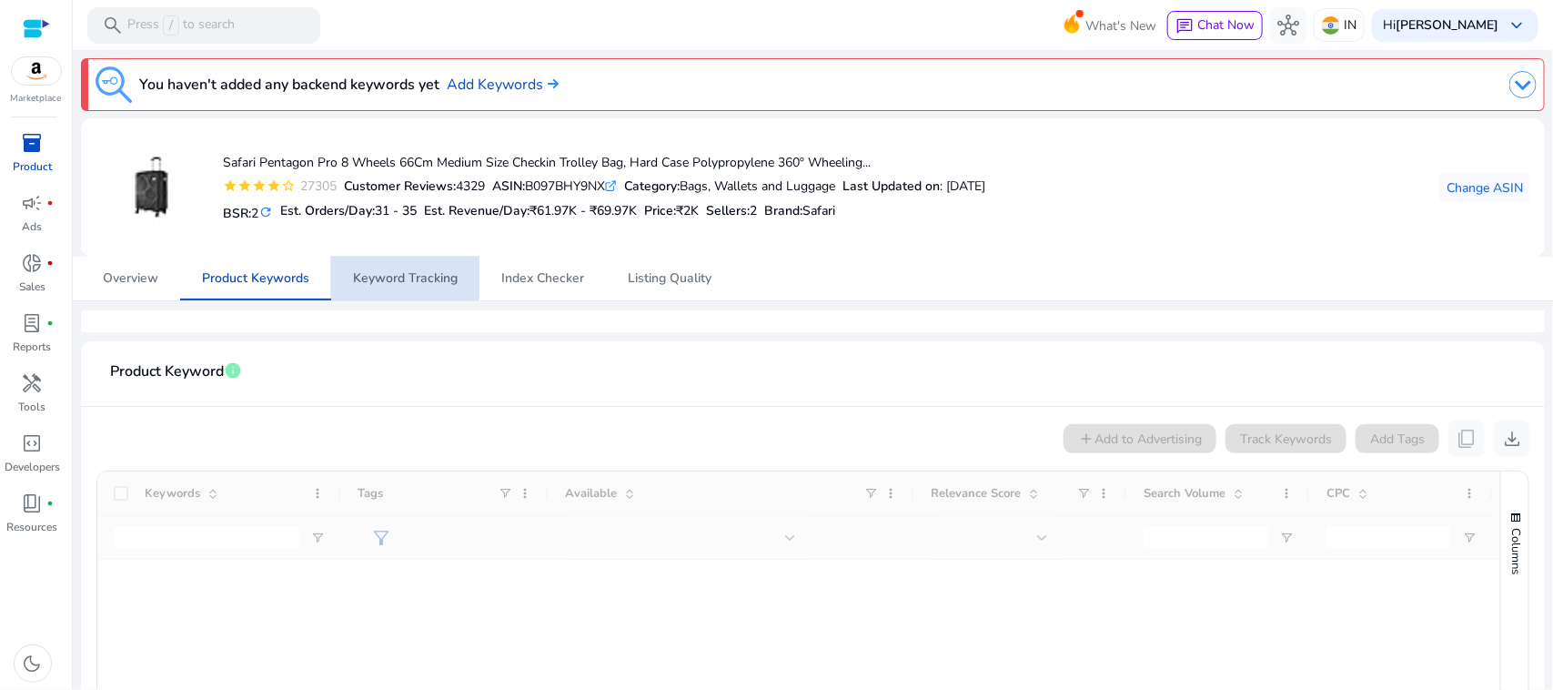
click at [398, 272] on span "Keyword Tracking" at bounding box center [405, 278] width 105 height 13
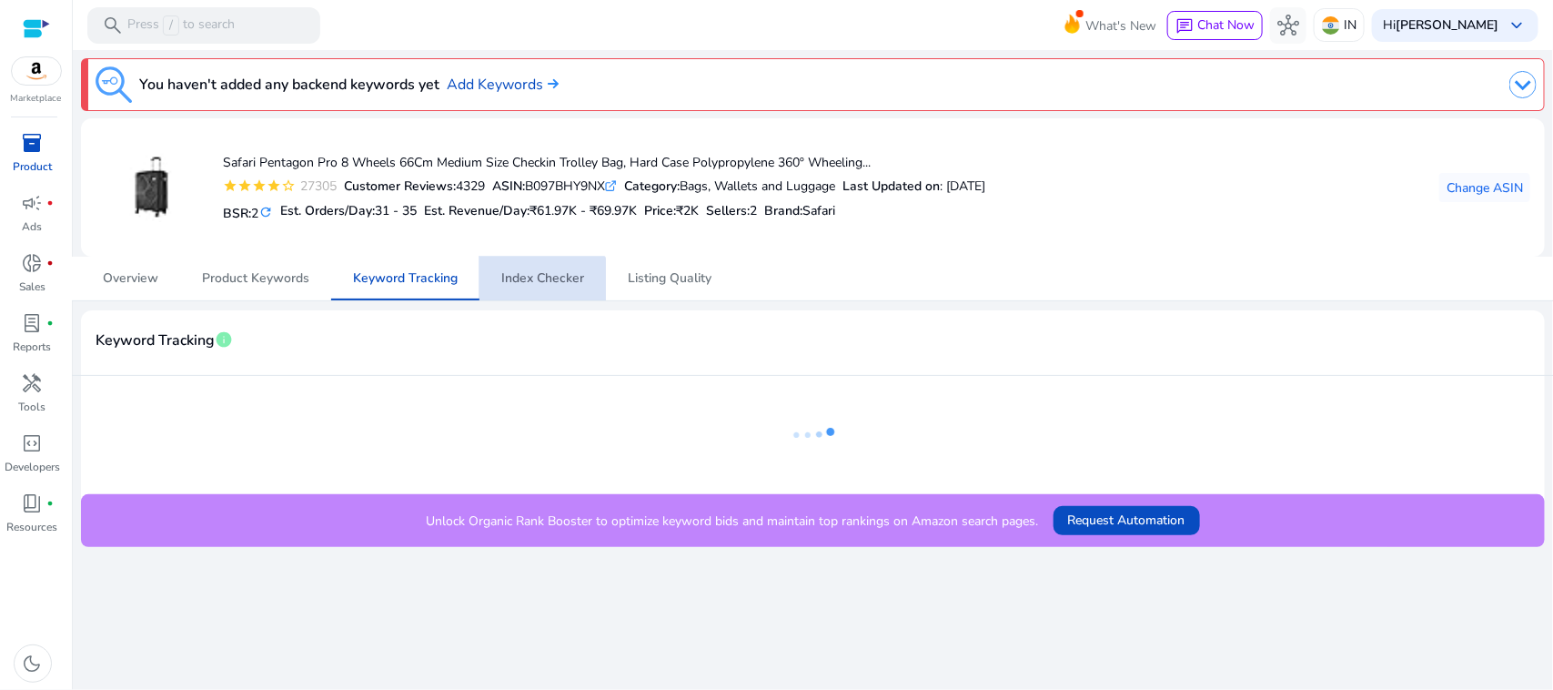
click at [524, 291] on span "Index Checker" at bounding box center [542, 279] width 83 height 44
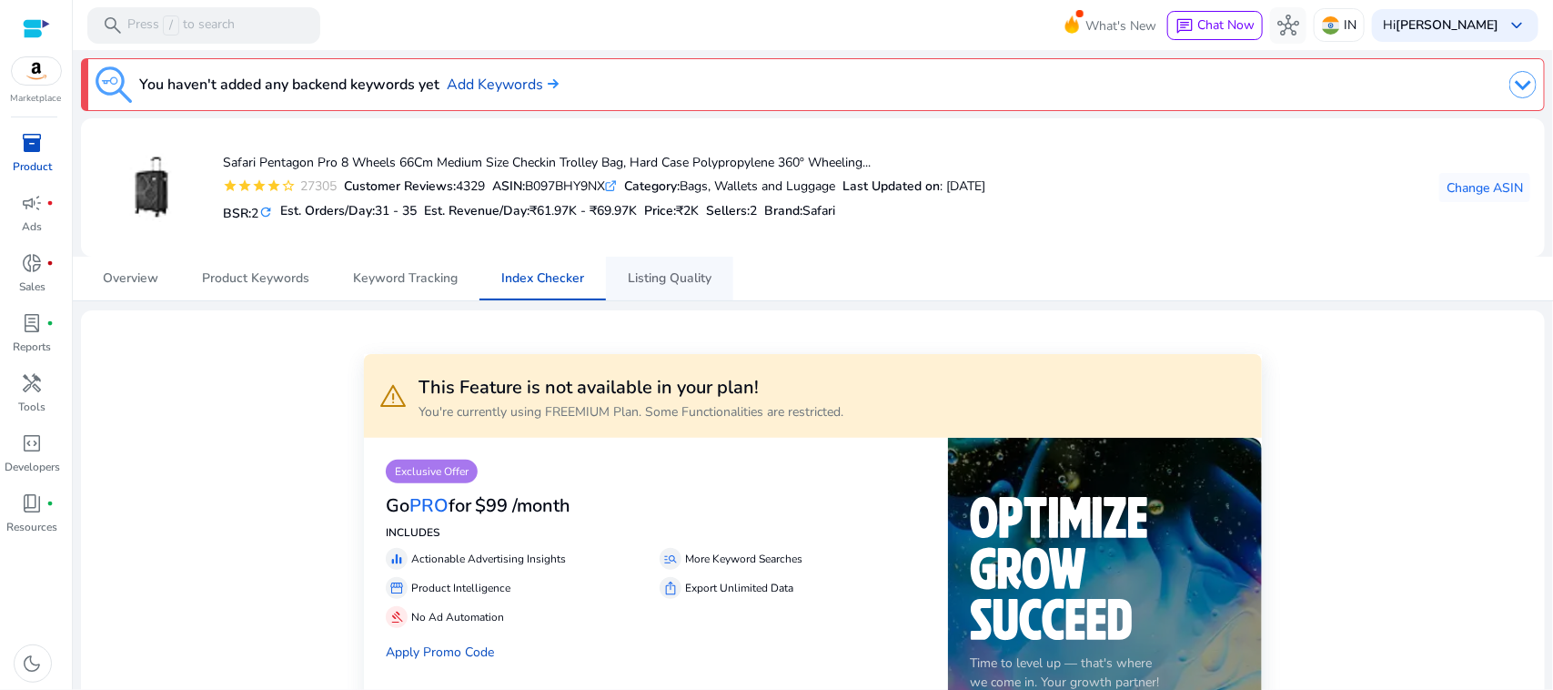
click at [651, 291] on span "Listing Quality" at bounding box center [670, 279] width 84 height 44
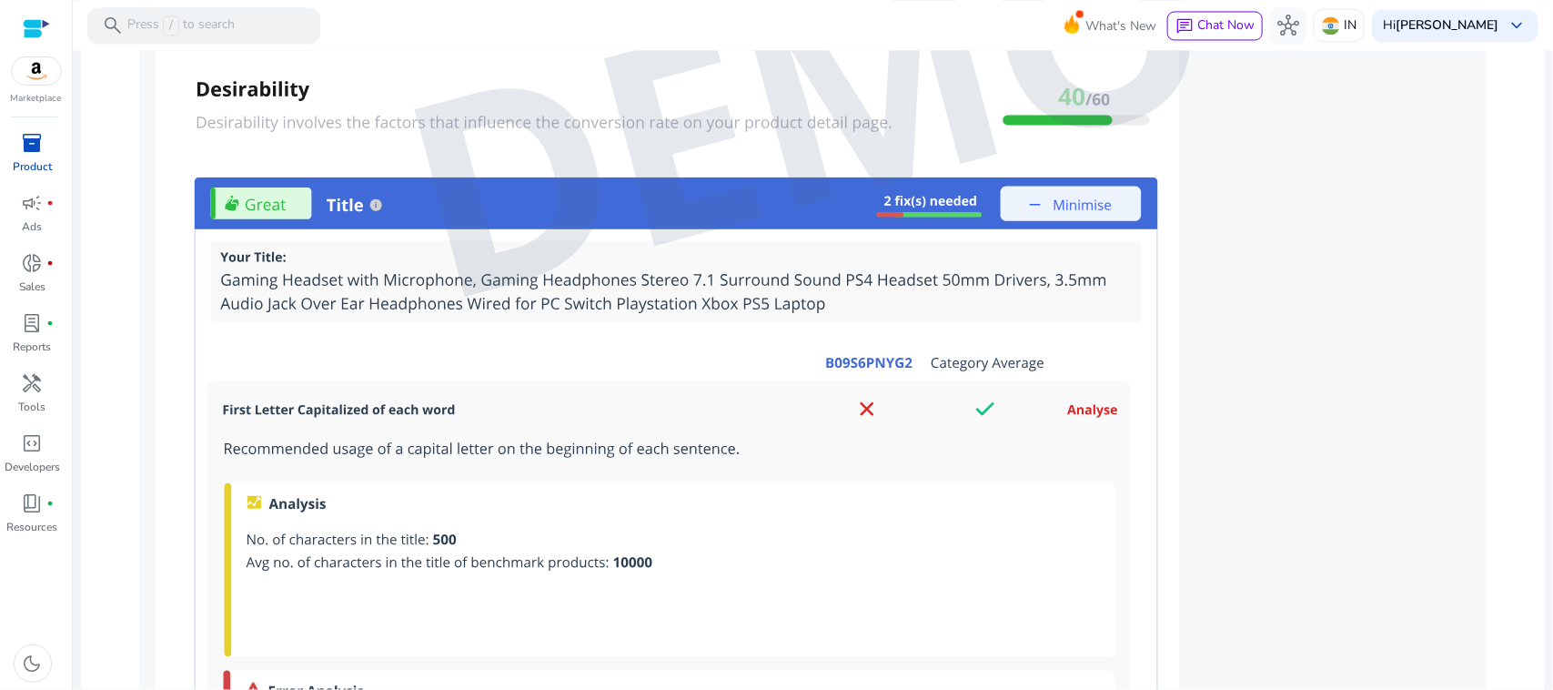
scroll to position [1720, 0]
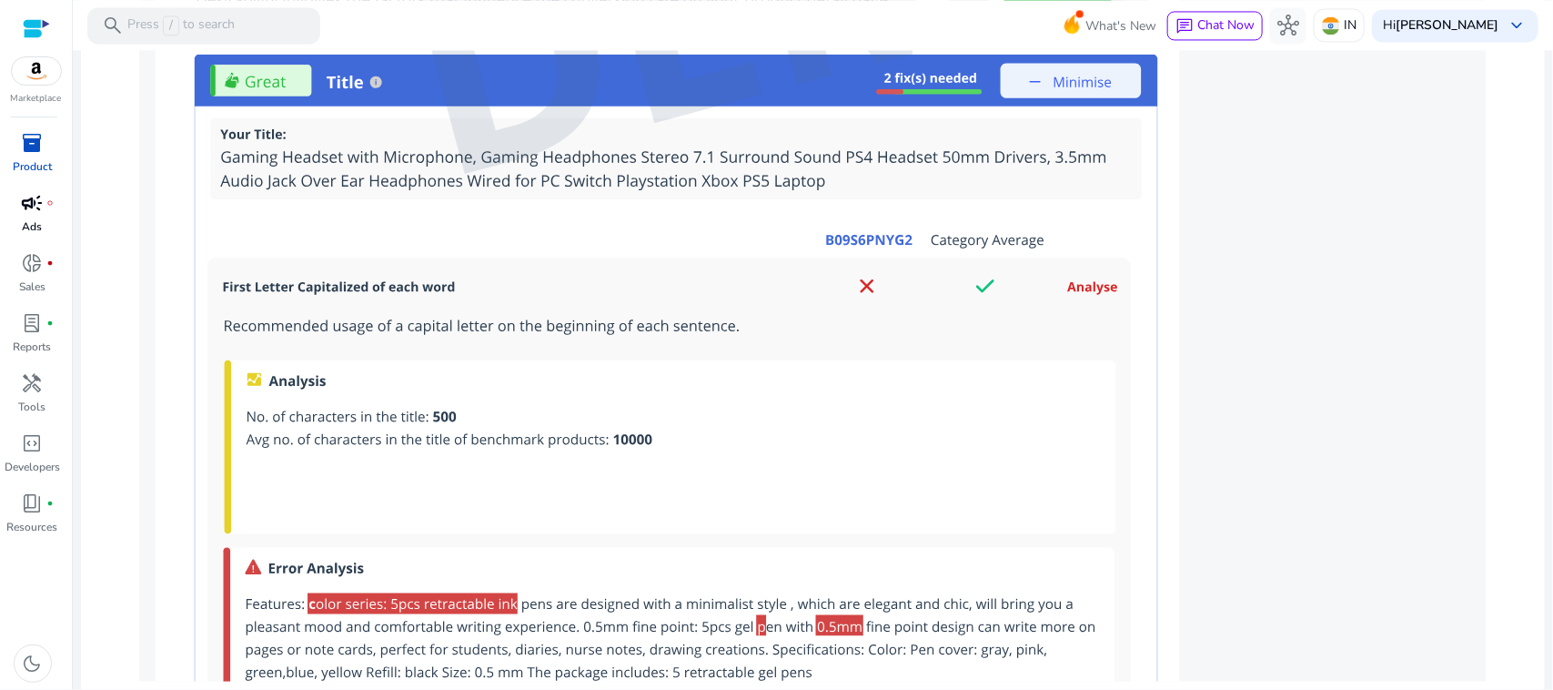
click at [44, 194] on div "campaign fiber_manual_record" at bounding box center [32, 202] width 51 height 29
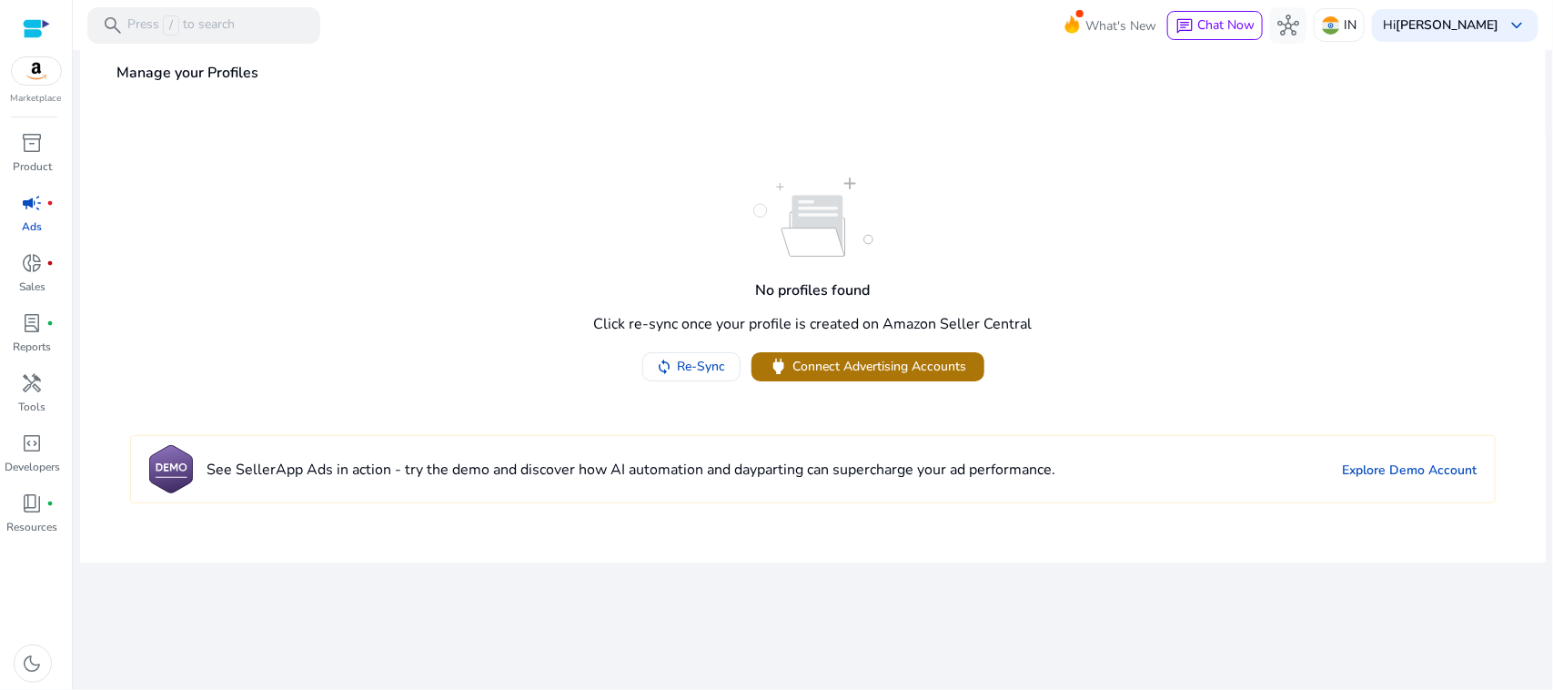
click at [890, 358] on span "Connect Advertising Accounts" at bounding box center [881, 366] width 174 height 19
click at [34, 271] on span "donut_small" at bounding box center [33, 263] width 22 height 22
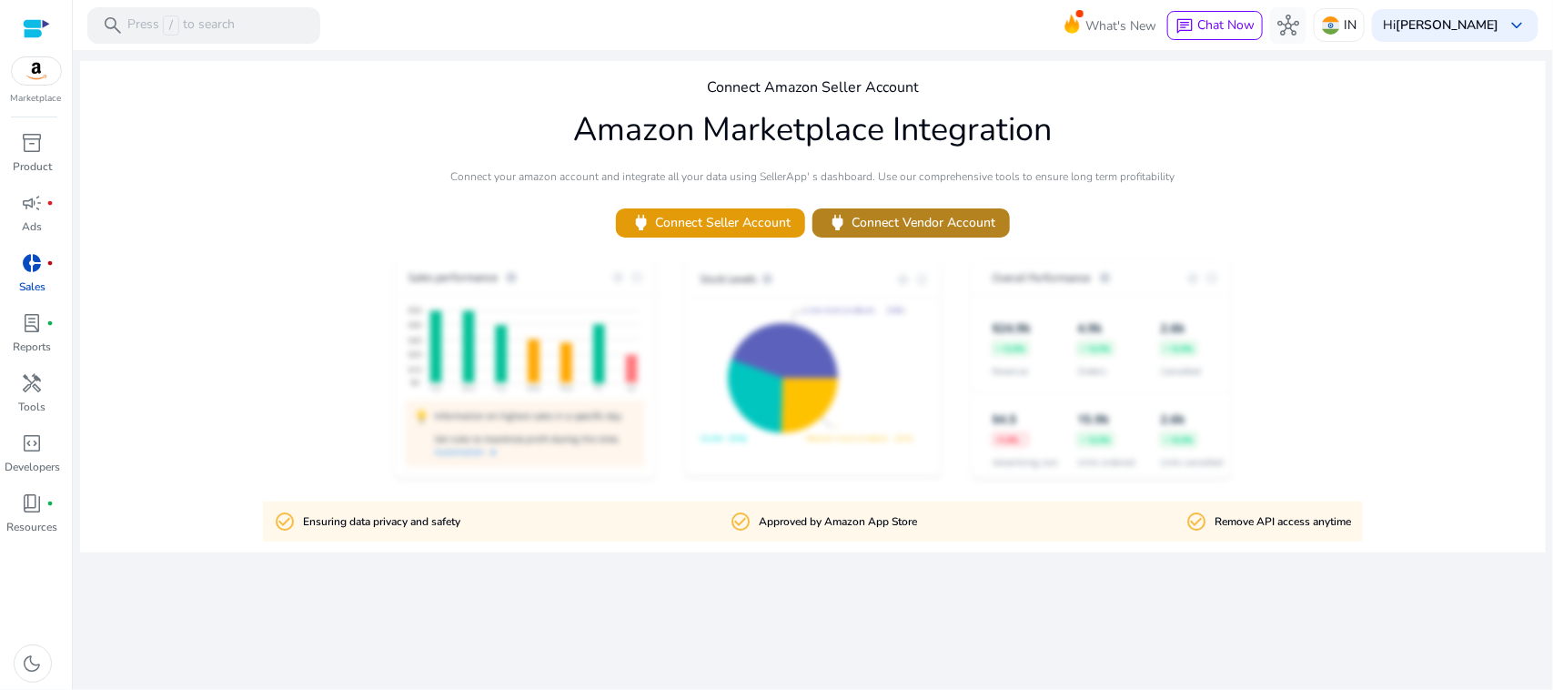
click at [919, 207] on span at bounding box center [911, 223] width 197 height 44
